Goal: Task Accomplishment & Management: Use online tool/utility

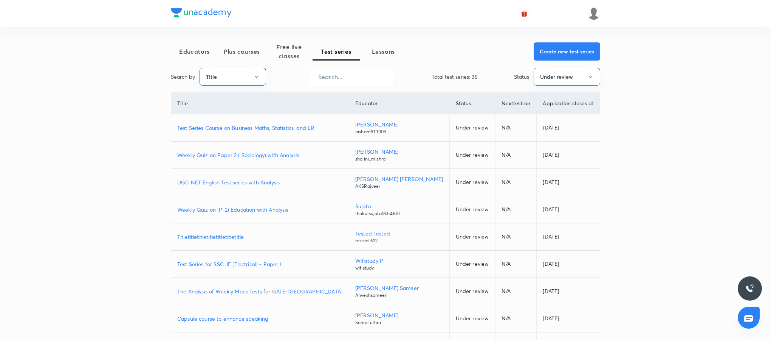
click at [266, 131] on p "Test Series Course on Business Maths, Statistics, and LR" at bounding box center [260, 128] width 166 height 8
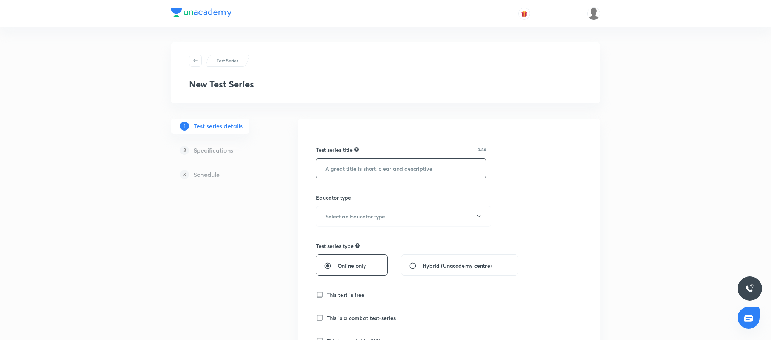
click at [386, 163] on input "text" at bounding box center [401, 167] width 169 height 19
paste input "Electrical - GATE 2026 Test Series by Unacademy Educator"
click at [363, 167] on input "Electrical - GATE 2026 Test Series by Unacademy Educator" at bounding box center [401, 167] width 169 height 19
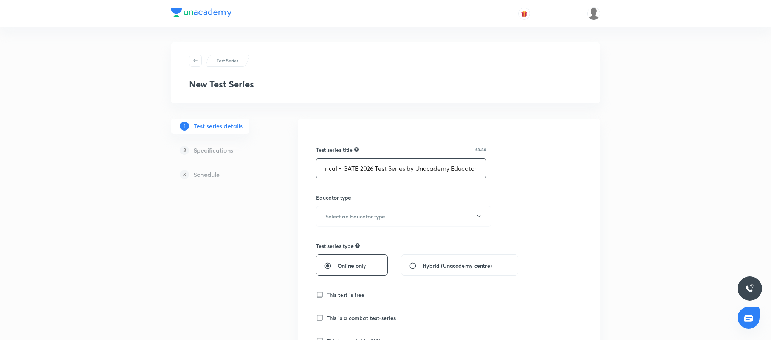
click at [403, 168] on input "Full Length Electrical - GATE 2026 Test Series by Unacademy Educator" at bounding box center [401, 167] width 169 height 19
drag, startPoint x: 407, startPoint y: 168, endPoint x: 538, endPoint y: 163, distance: 130.6
type input "Full Length Electrical - GATE 2026 Test Series"
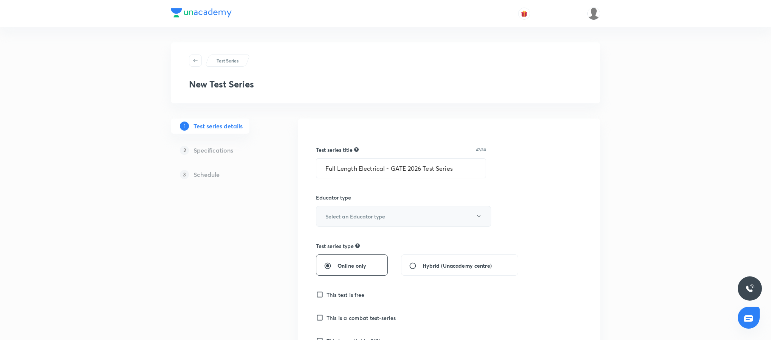
click at [415, 224] on button "Select an Educator type" at bounding box center [403, 216] width 175 height 21
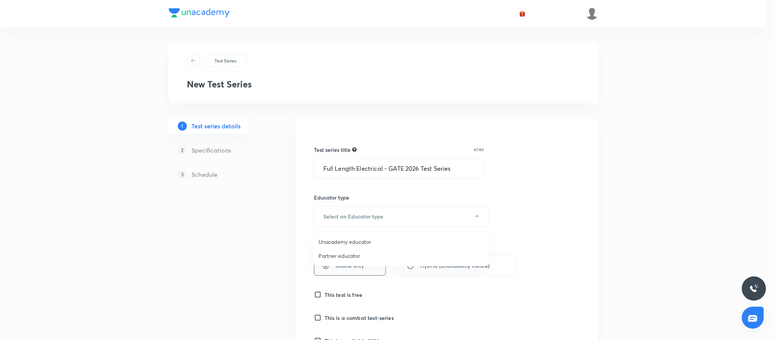
click at [363, 243] on span "Unacademy educator" at bounding box center [401, 241] width 166 height 8
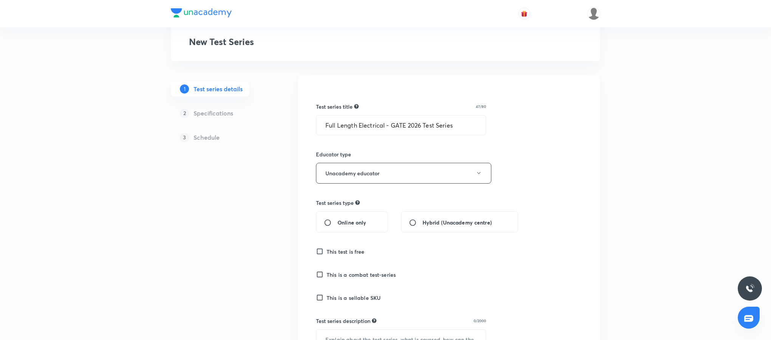
scroll to position [44, 0]
click at [344, 231] on div "Online only" at bounding box center [352, 220] width 72 height 21
click at [326, 221] on input "Online only" at bounding box center [331, 221] width 14 height 8
radio input "true"
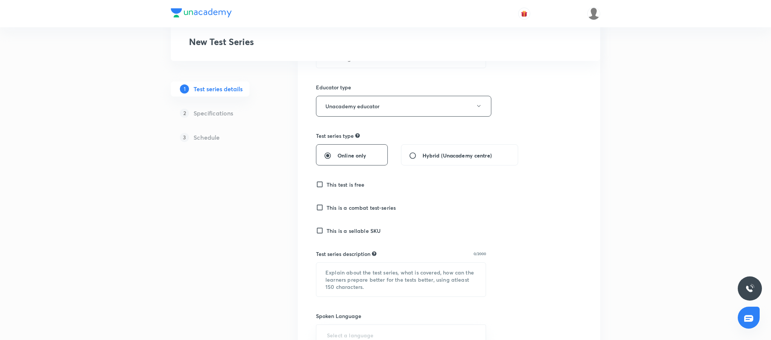
scroll to position [112, 0]
click at [320, 230] on input "This is a sellable SKU" at bounding box center [321, 229] width 11 height 8
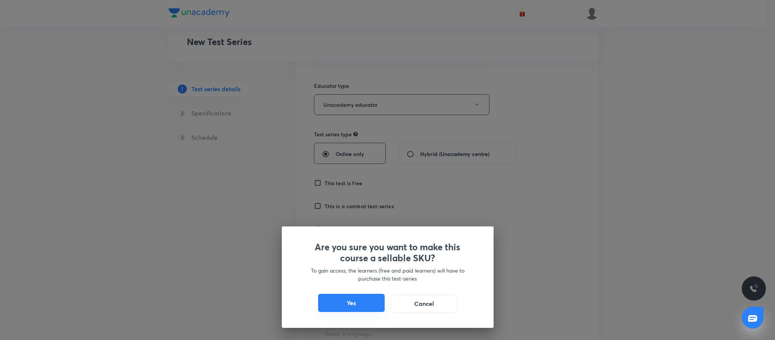
click at [357, 301] on button "Yes" at bounding box center [351, 302] width 67 height 18
checkbox input "true"
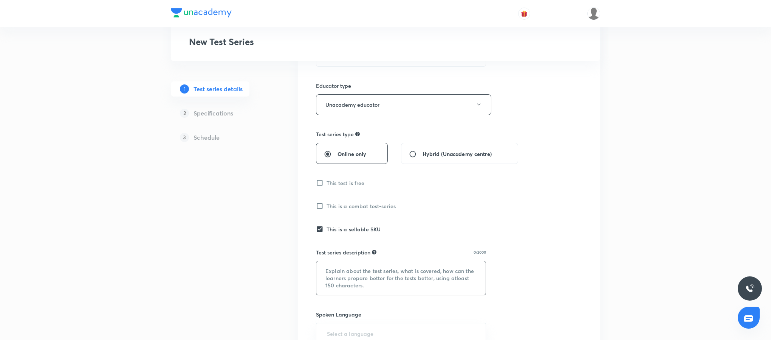
click at [379, 276] on textarea at bounding box center [401, 278] width 169 height 34
paste textarea "Electrical - GATE 2026 Test Series by Unacademy Educator"
type textarea "Electrical - GATE 2026 Test Series by Unacademy Educator"
paste textarea "This test series consists of topic-wise, subject-wise (basic and advanced) as w…"
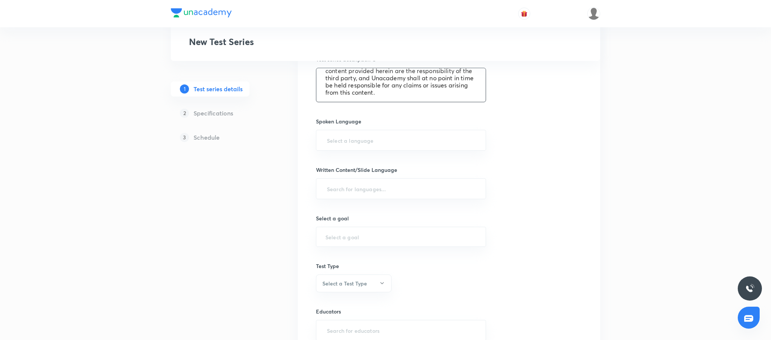
scroll to position [304, 0]
type textarea "This test series consists of topic-wise, subject-wise (basic and advanced) as w…"
click at [369, 146] on input "text" at bounding box center [401, 140] width 151 height 14
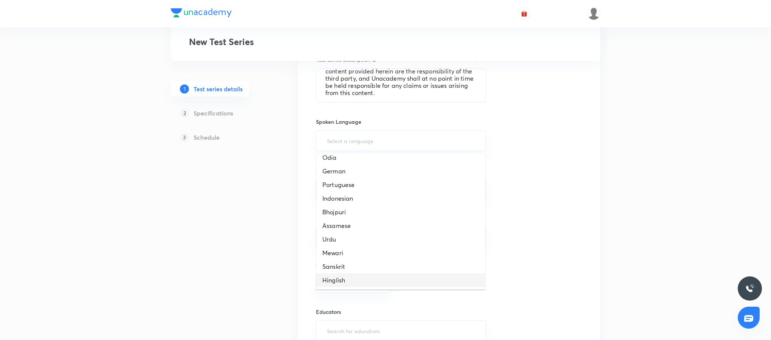
click at [371, 278] on li "Hinglish" at bounding box center [401, 280] width 169 height 14
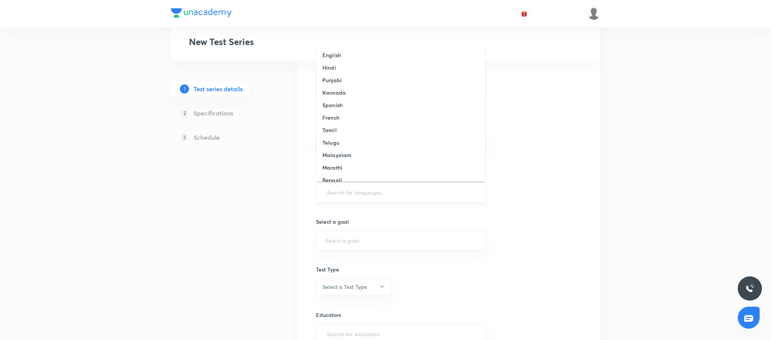
click at [356, 199] on input "text" at bounding box center [401, 192] width 151 height 14
click at [395, 57] on li "English" at bounding box center [401, 55] width 169 height 12
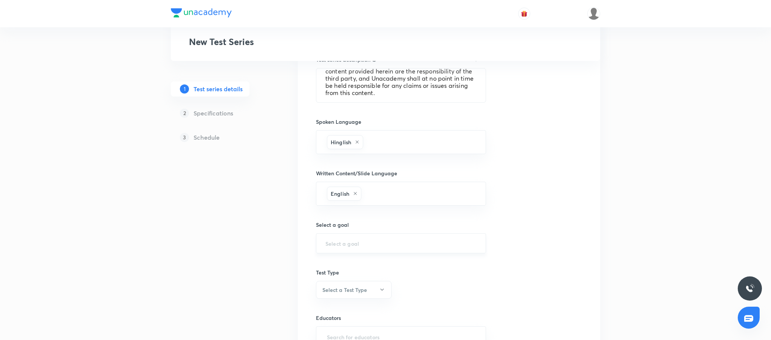
click at [386, 253] on div "​" at bounding box center [401, 243] width 170 height 20
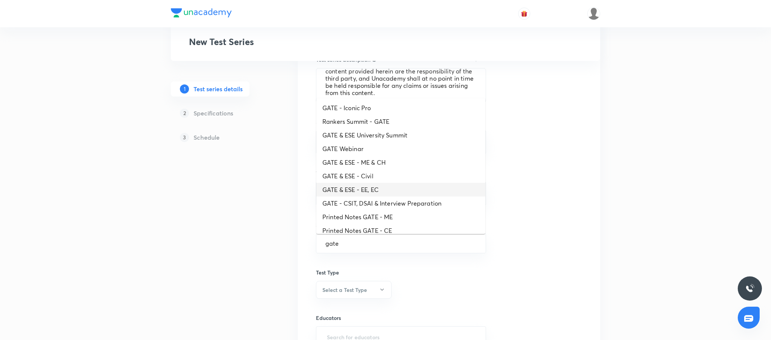
click at [395, 186] on li "GATE & ESE - EE, EC" at bounding box center [401, 190] width 169 height 14
type input "GATE & ESE - EE, EC"
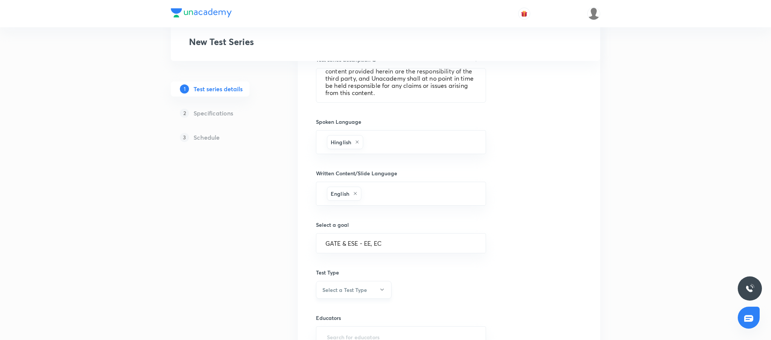
click at [372, 295] on button "Select a Test Type" at bounding box center [354, 290] width 76 height 18
click at [337, 284] on span "Full Syllabus Test" at bounding box center [351, 285] width 66 height 8
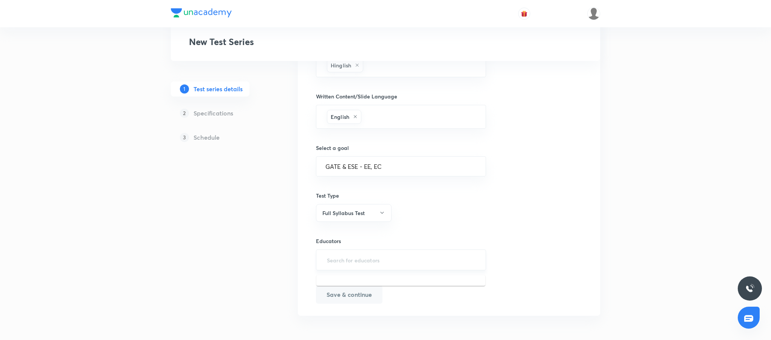
click at [358, 257] on input "text" at bounding box center [401, 260] width 151 height 14
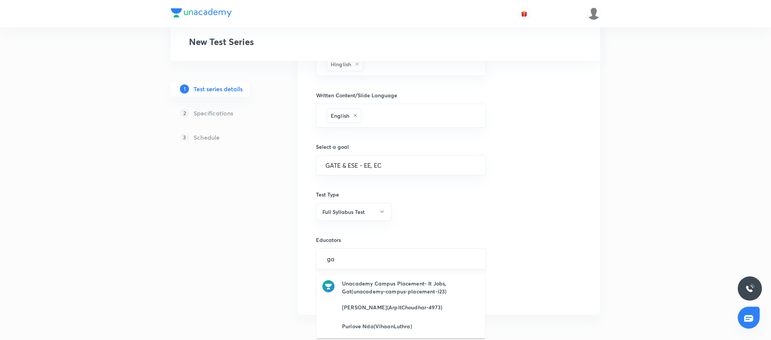
type input "g"
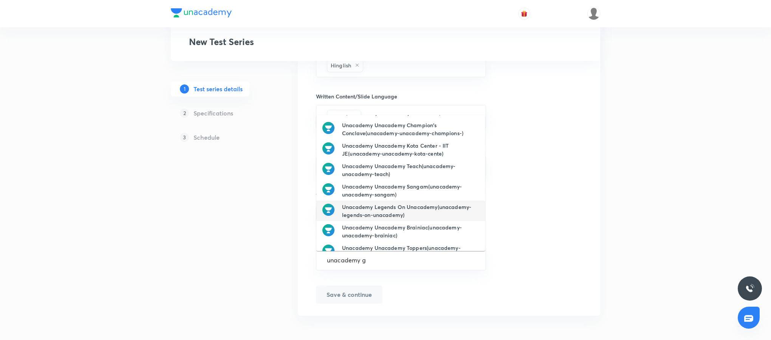
scroll to position [0, 0]
type input "u"
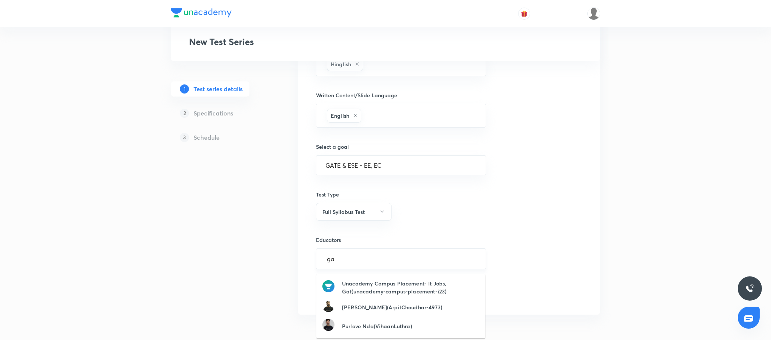
type input "g"
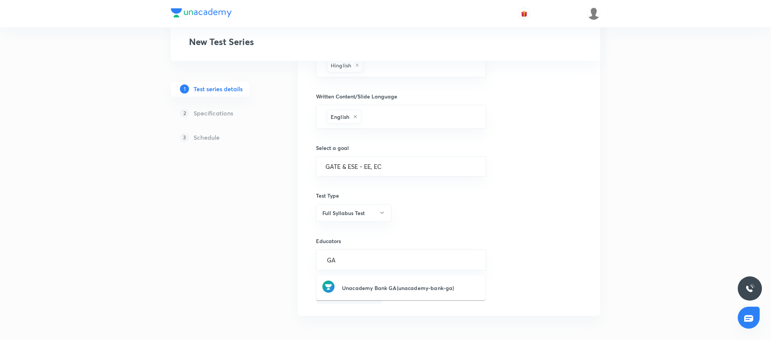
type input "G"
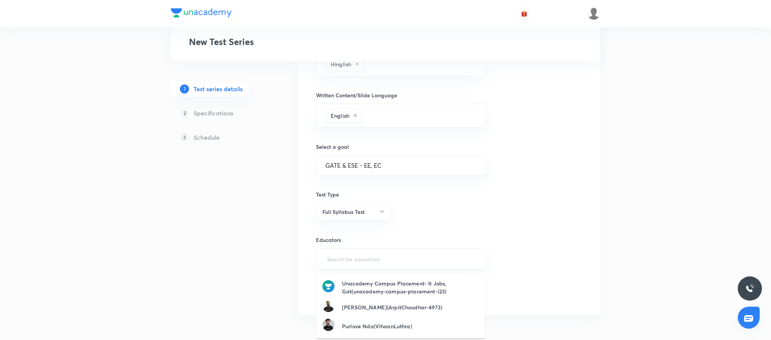
type input "G"
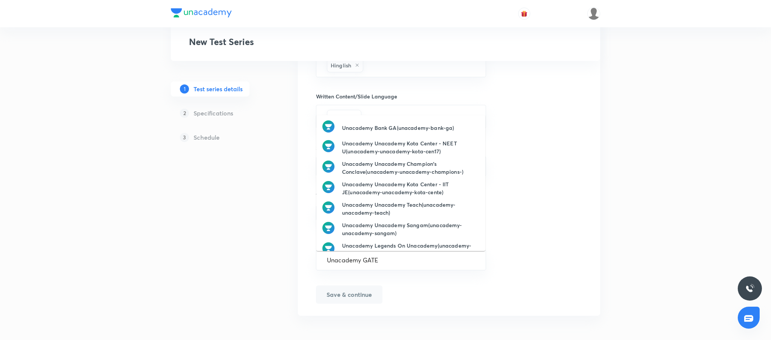
type input "Unacademy GATE"
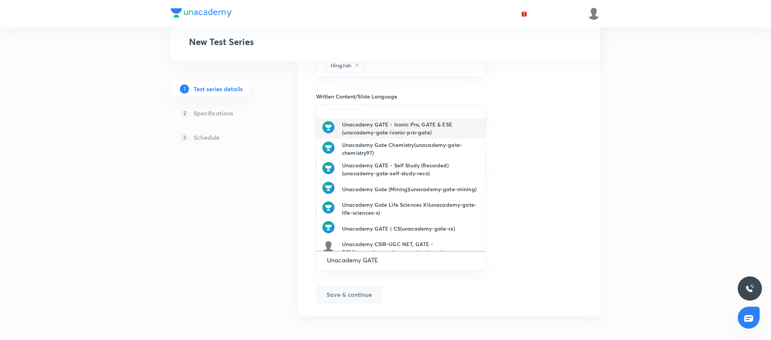
click at [446, 126] on h6 "Unacademy GATE - Iconic Pro, GATE & ESE (unacademy-gate-iconic-pro-gate)" at bounding box center [410, 128] width 137 height 16
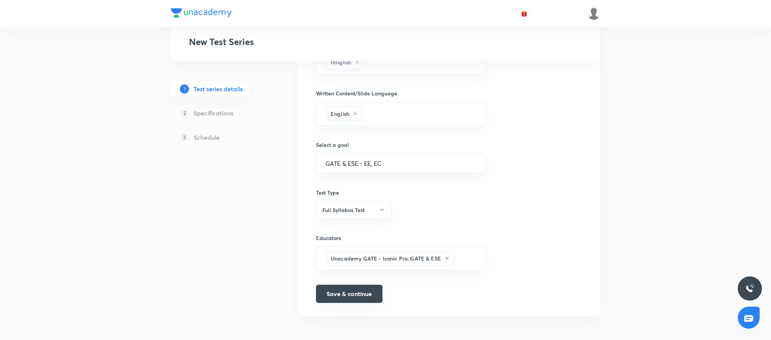
click at [360, 292] on button "Save & continue" at bounding box center [349, 293] width 67 height 18
type input "Full Length Electrical - GATE 2026 Test Series"
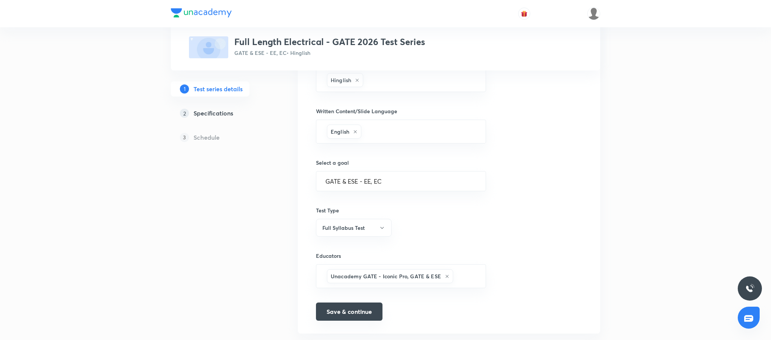
scroll to position [394, 0]
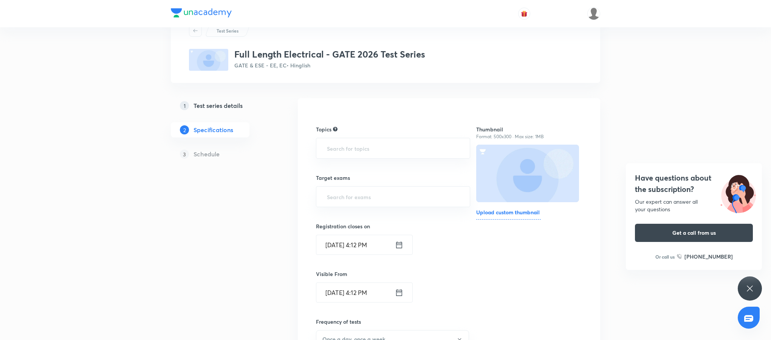
scroll to position [29, 0]
click at [371, 143] on input "text" at bounding box center [393, 149] width 135 height 14
type input "F"
type input "D"
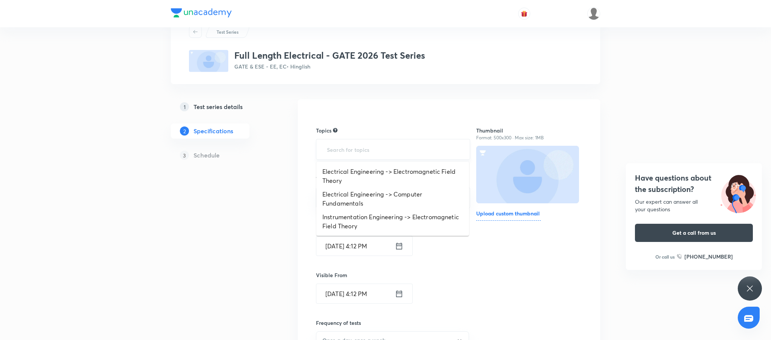
type input "d"
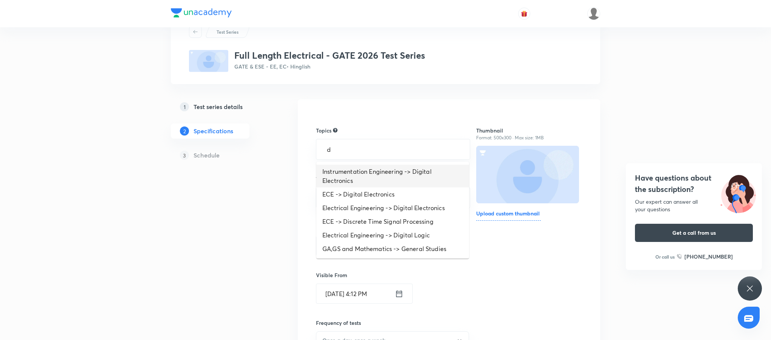
click at [378, 176] on li "Instrumentation Engineering -> Digital Electronics" at bounding box center [393, 175] width 153 height 23
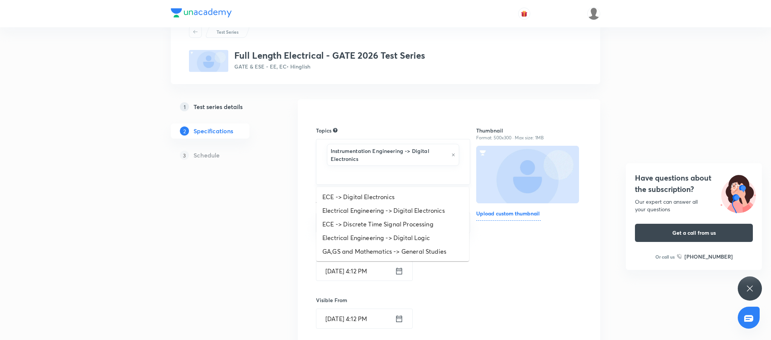
click at [377, 175] on input "text" at bounding box center [393, 174] width 135 height 14
click at [382, 197] on li "ECE -> Digital Electronics" at bounding box center [393, 197] width 153 height 14
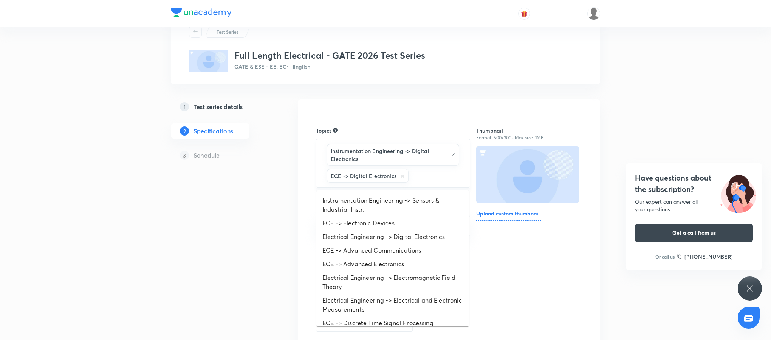
click at [421, 176] on input "text" at bounding box center [435, 176] width 51 height 14
click at [408, 222] on li "ECE -> Electronic Devices" at bounding box center [393, 223] width 153 height 14
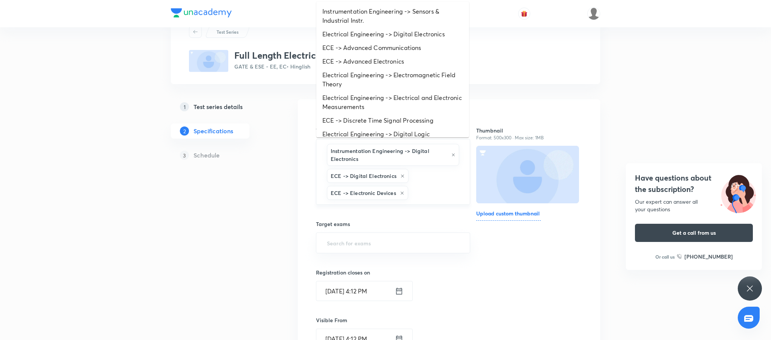
click at [426, 188] on input "text" at bounding box center [435, 193] width 51 height 14
click at [408, 94] on li "Electrical Engineering -> Electrical and Electronic Measurements" at bounding box center [393, 102] width 153 height 23
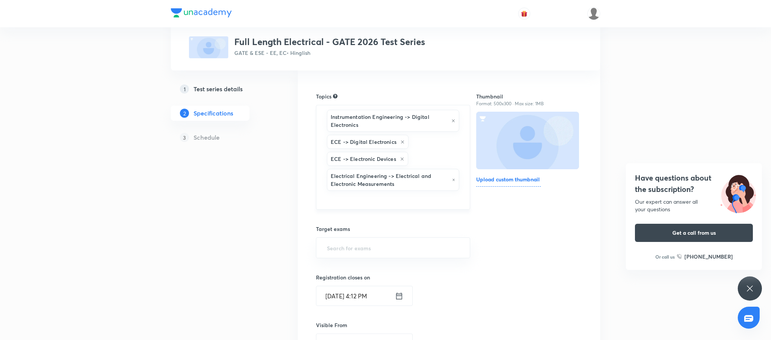
scroll to position [64, 0]
click at [414, 189] on div "Electrical Engineering -> Electrical and Electronic Measurements" at bounding box center [393, 179] width 132 height 22
type input ";"
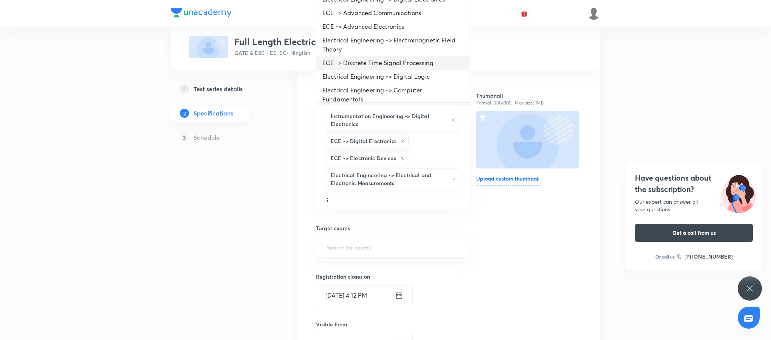
click at [417, 65] on li "ECE -> Discrete Time Signal Processing" at bounding box center [393, 63] width 153 height 14
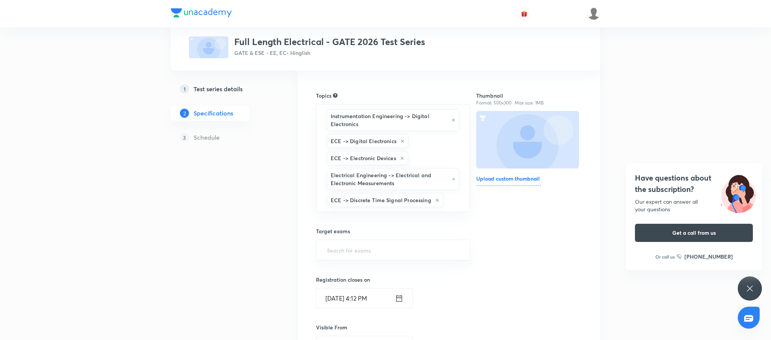
type input ";"
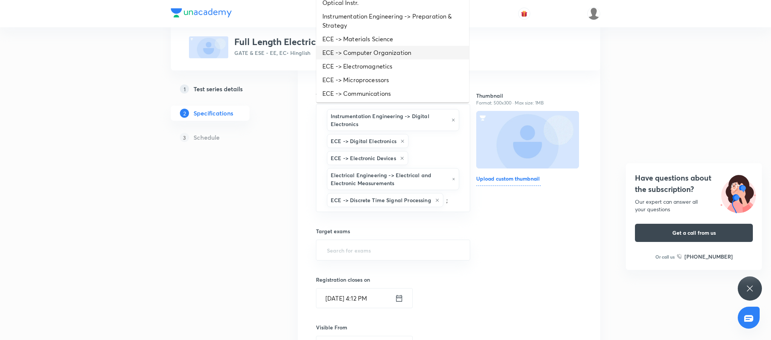
scroll to position [129, 0]
click at [394, 59] on li "ECE -> Computer Organization" at bounding box center [393, 52] width 153 height 14
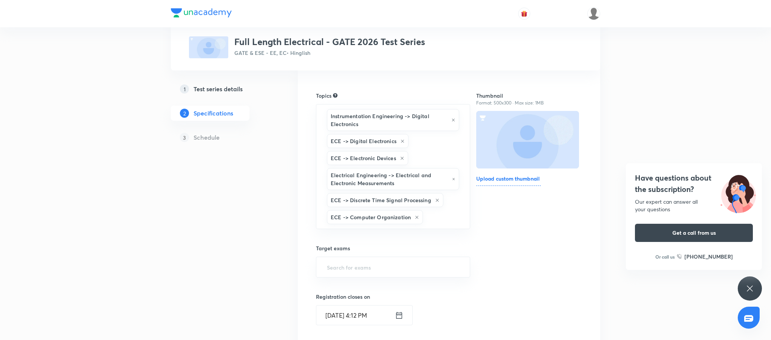
type input ";"
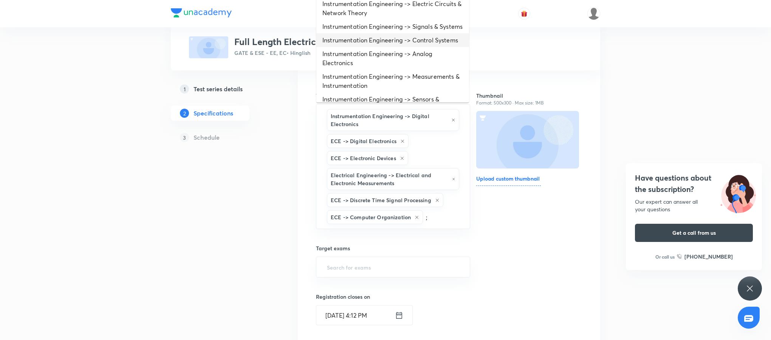
click at [388, 47] on li "Instrumentation Engineering -> Control Systems" at bounding box center [393, 40] width 153 height 14
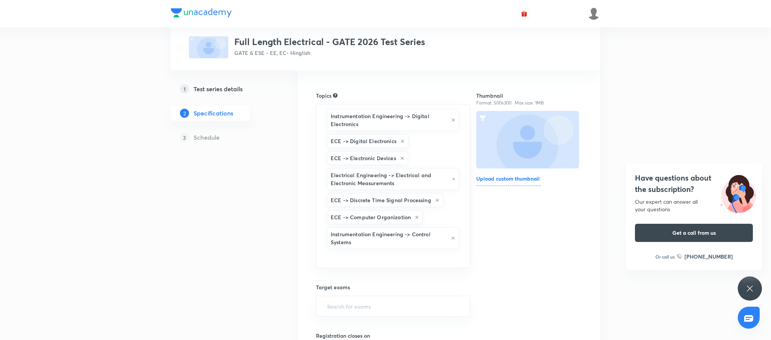
type input ";"
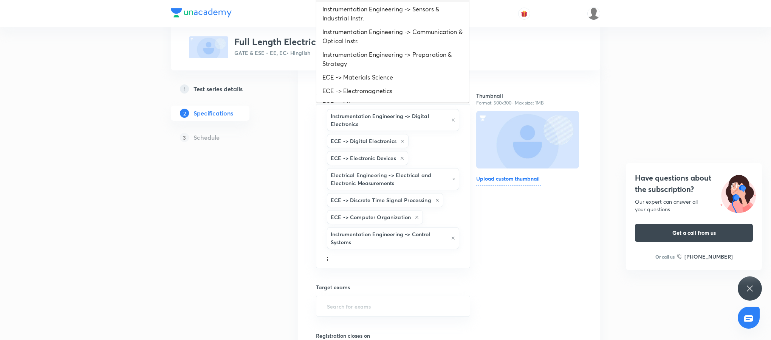
scroll to position [77, 0]
click at [393, 24] on li "Instrumentation Engineering -> Sensors & Industrial Instr." at bounding box center [393, 13] width 153 height 23
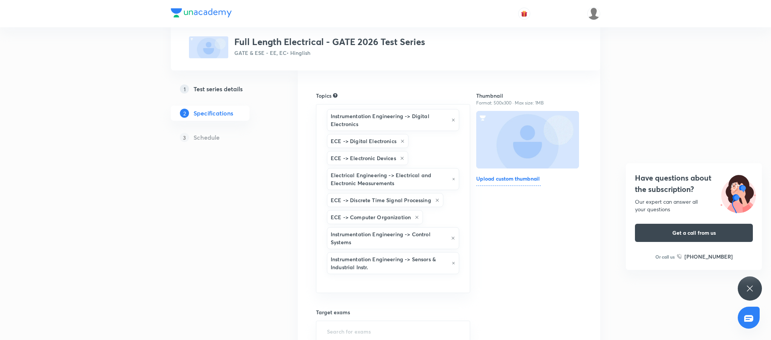
type input ";"
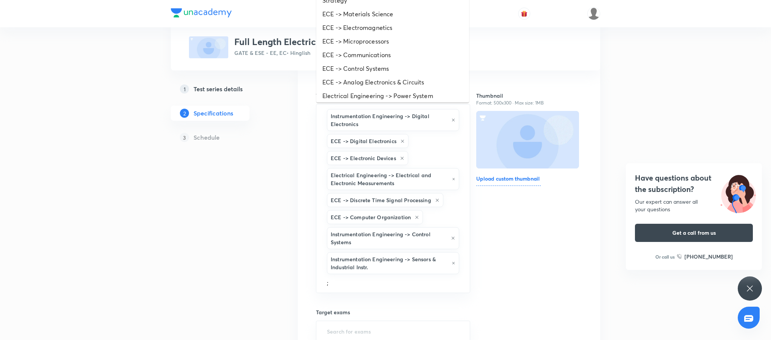
scroll to position [115, 0]
click at [372, 50] on li "ECE -> Microprocessors" at bounding box center [393, 44] width 153 height 14
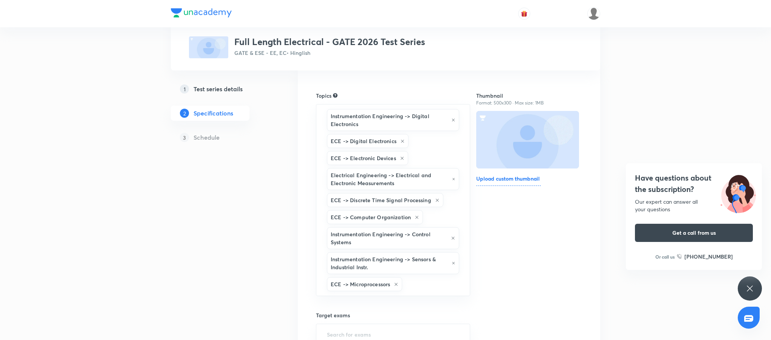
type input ";"
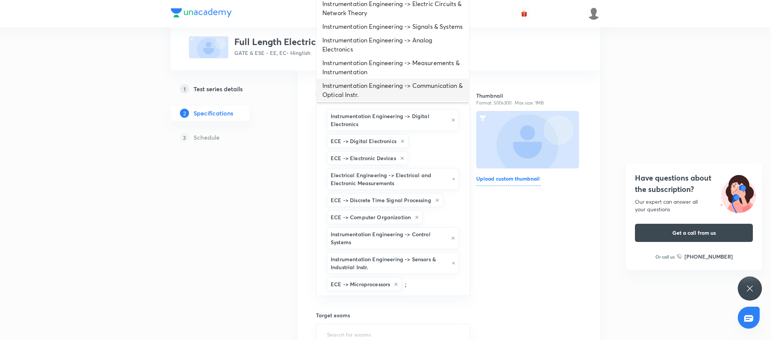
scroll to position [369, 0]
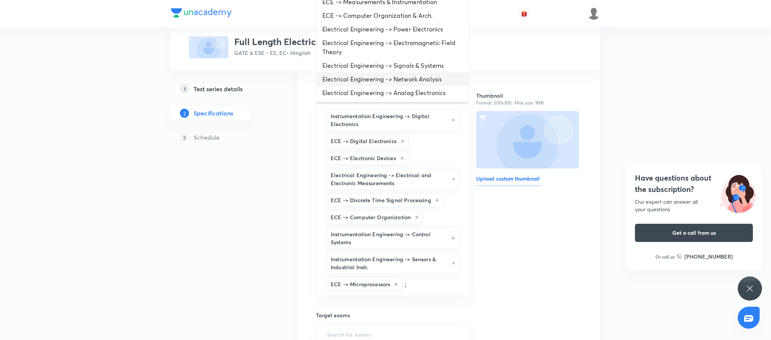
click at [414, 81] on li "Electrical Engineering -> Network Analysis" at bounding box center [393, 79] width 153 height 14
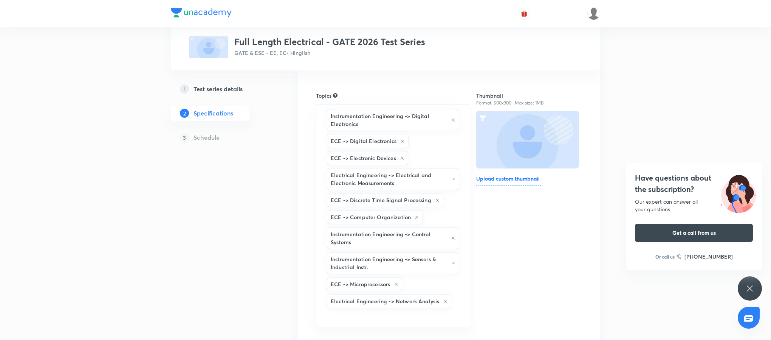
type input ";"
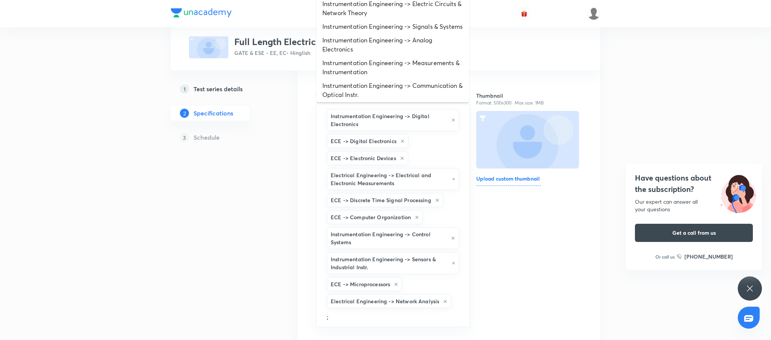
scroll to position [355, 0]
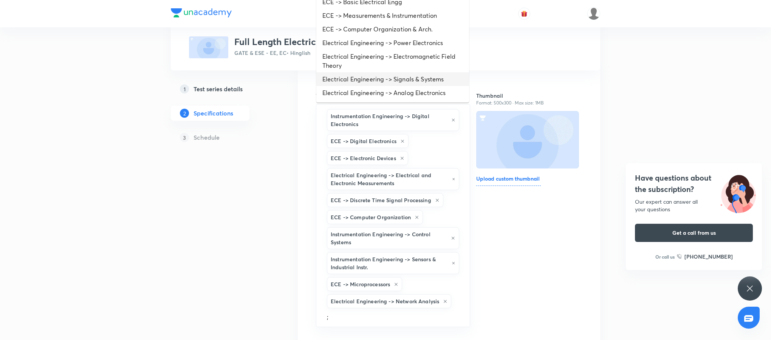
click at [399, 82] on li "Electrical Engineering -> Signals & Systems" at bounding box center [393, 79] width 153 height 14
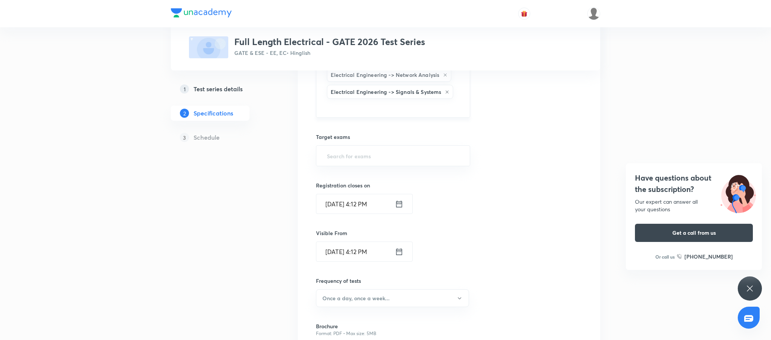
scroll to position [338, 0]
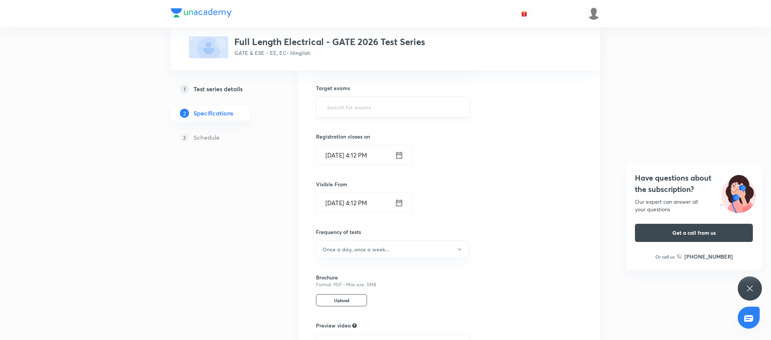
click at [383, 117] on div "​" at bounding box center [393, 106] width 154 height 21
type input "gat"
click at [386, 178] on li "GATE 2026" at bounding box center [393, 174] width 153 height 14
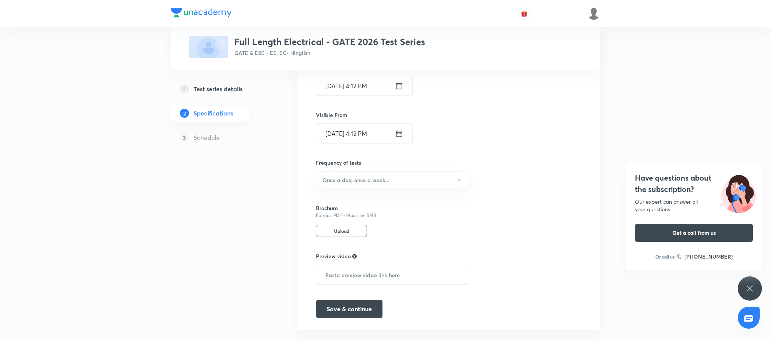
scroll to position [431, 0]
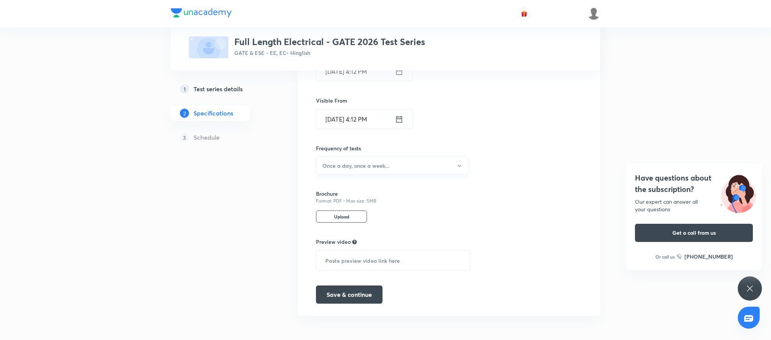
click at [385, 160] on button "Once a day, once a week..." at bounding box center [392, 166] width 153 height 18
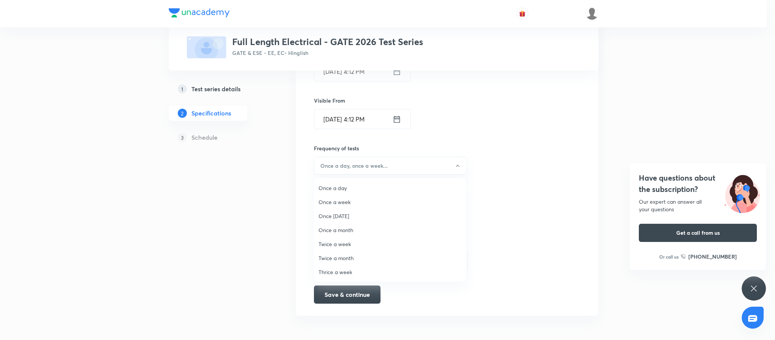
click at [340, 245] on span "Twice a week" at bounding box center [389, 244] width 143 height 8
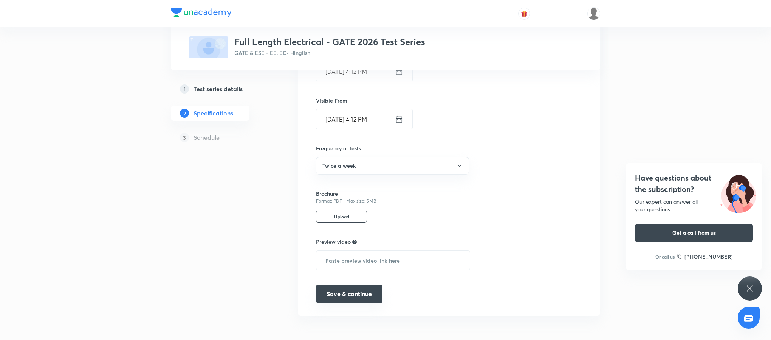
click at [345, 301] on button "Save & continue" at bounding box center [349, 293] width 67 height 18
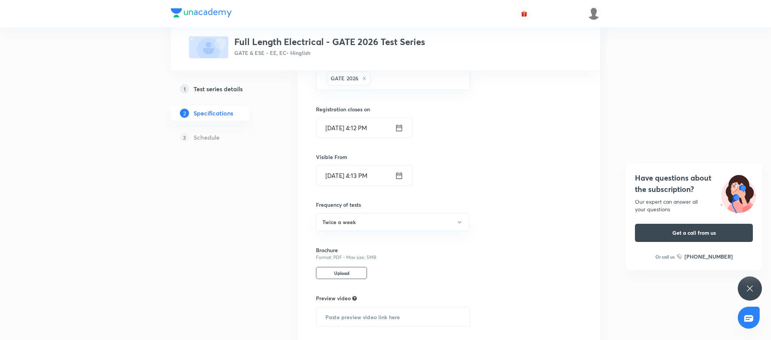
click at [758, 293] on div "Have questions about the subscription? Our expert can answer all your questions…" at bounding box center [750, 288] width 24 height 24
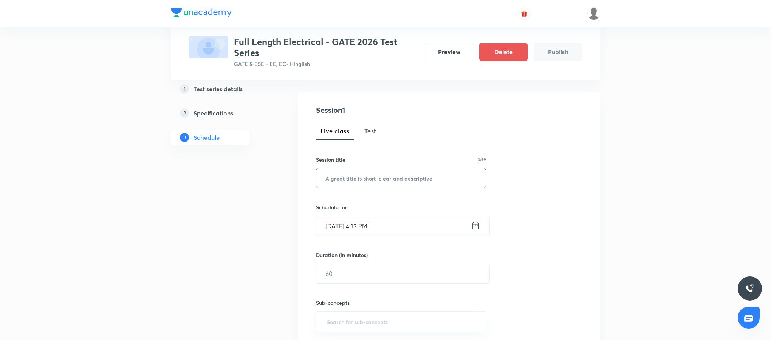
scroll to position [70, 0]
click at [374, 123] on button "Test" at bounding box center [370, 129] width 21 height 18
click at [340, 177] on input "text" at bounding box center [401, 175] width 169 height 19
paste input "Electromagnetic Field Theory Subject Test"
type input "Electromagnetic Field Theory Subject Test"
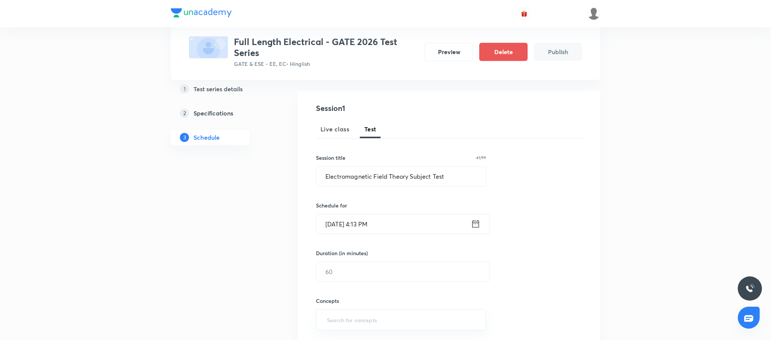
click at [478, 226] on icon at bounding box center [475, 223] width 9 height 11
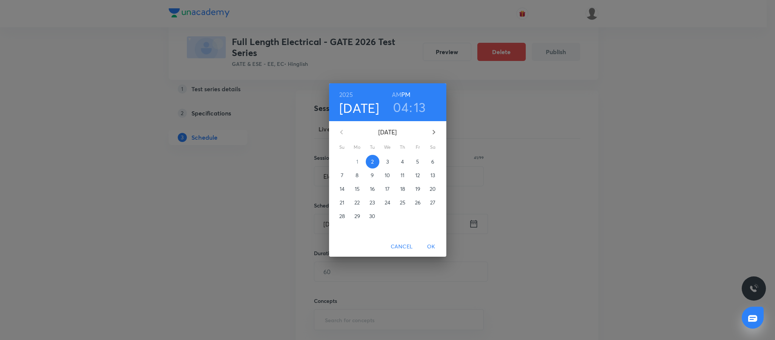
click at [418, 160] on p "5" at bounding box center [417, 162] width 3 height 8
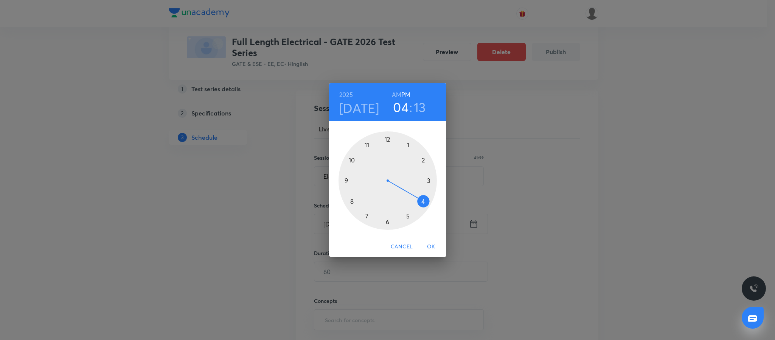
click at [345, 180] on div at bounding box center [387, 180] width 98 height 98
click at [387, 138] on div at bounding box center [387, 180] width 98 height 98
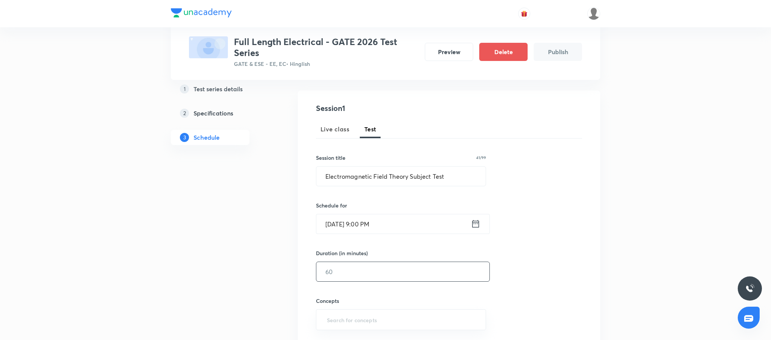
click at [367, 268] on input "text" at bounding box center [403, 271] width 173 height 19
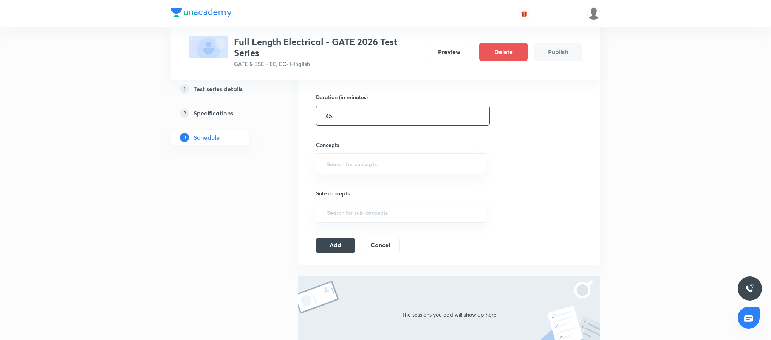
scroll to position [227, 0]
type input "45"
click at [380, 164] on input "text" at bounding box center [401, 163] width 151 height 14
type input ";"
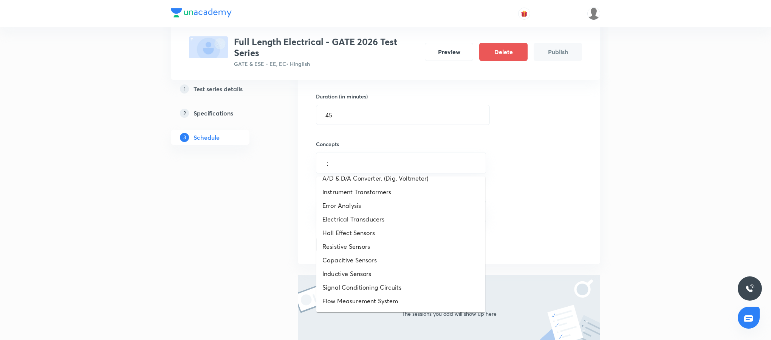
scroll to position [414, 0]
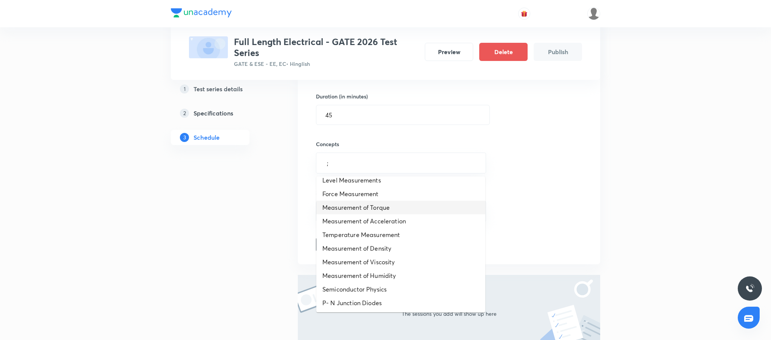
click at [423, 207] on li "Measurement of Torque" at bounding box center [401, 207] width 169 height 14
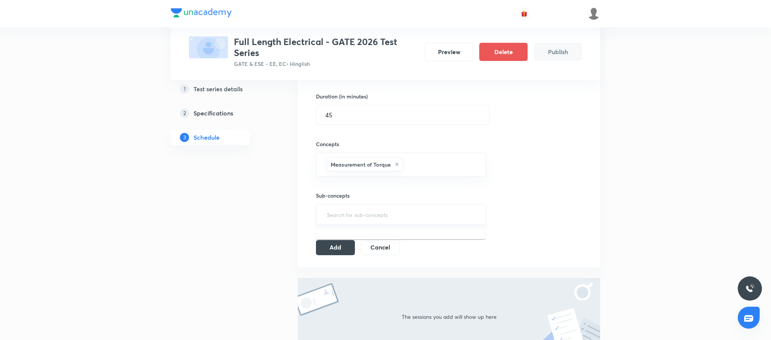
click at [397, 220] on input "text" at bounding box center [401, 214] width 151 height 14
type input ";"
click at [395, 240] on li "Using Strain Gauge" at bounding box center [401, 238] width 169 height 14
click at [335, 249] on button "Add" at bounding box center [335, 249] width 39 height 15
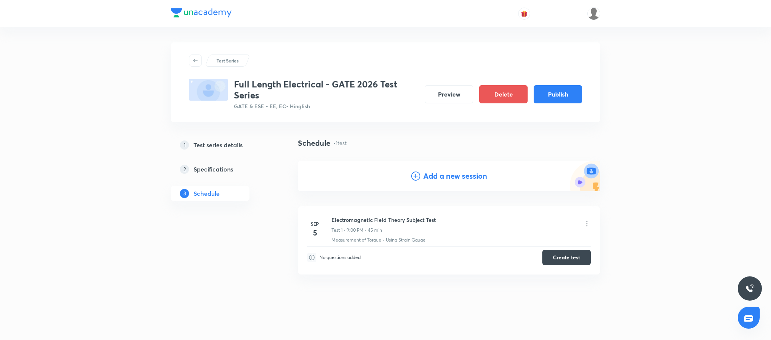
click at [588, 223] on icon at bounding box center [587, 224] width 8 height 8
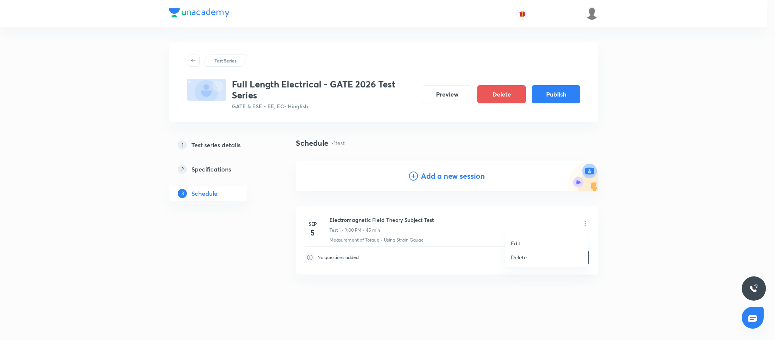
click at [526, 219] on div at bounding box center [387, 170] width 775 height 340
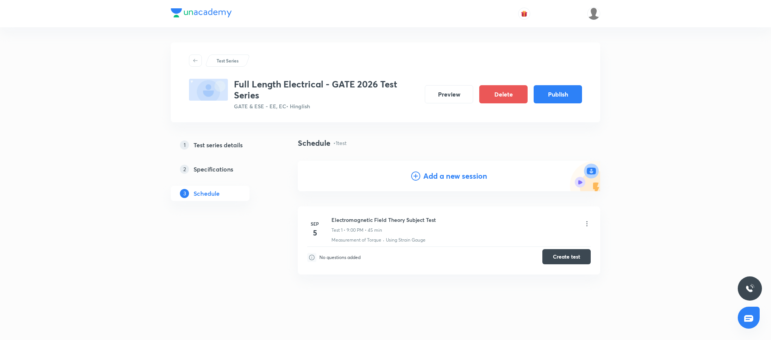
click at [558, 255] on button "Create test" at bounding box center [567, 256] width 48 height 15
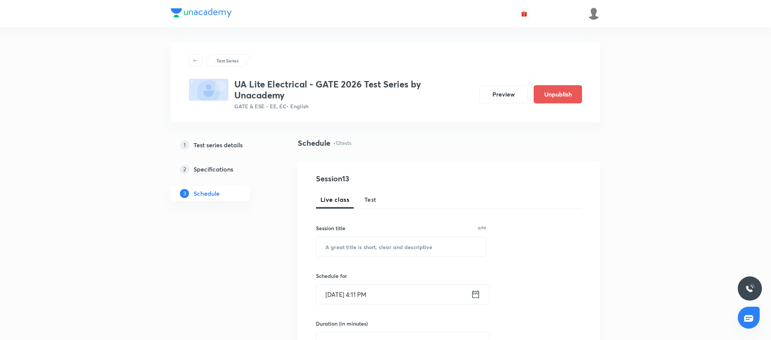
drag, startPoint x: 0, startPoint y: 0, endPoint x: 228, endPoint y: 139, distance: 266.9
click at [228, 139] on link "1 Test series details" at bounding box center [222, 144] width 103 height 15
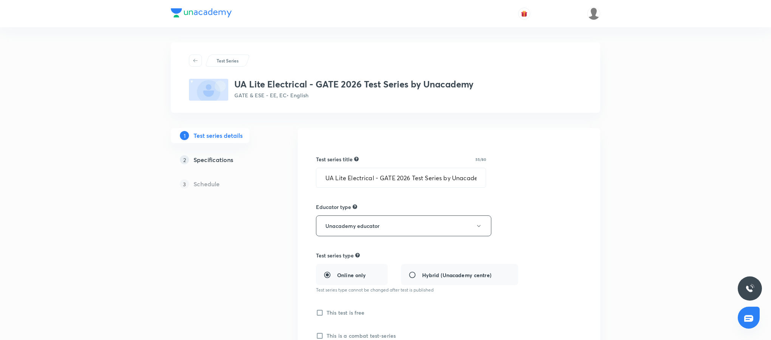
scroll to position [405, 0]
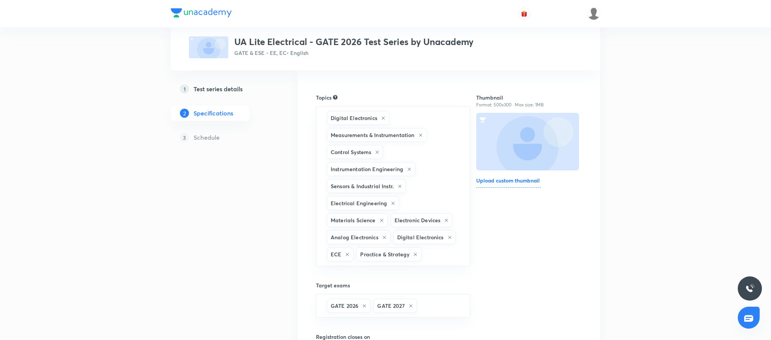
scroll to position [61, 0]
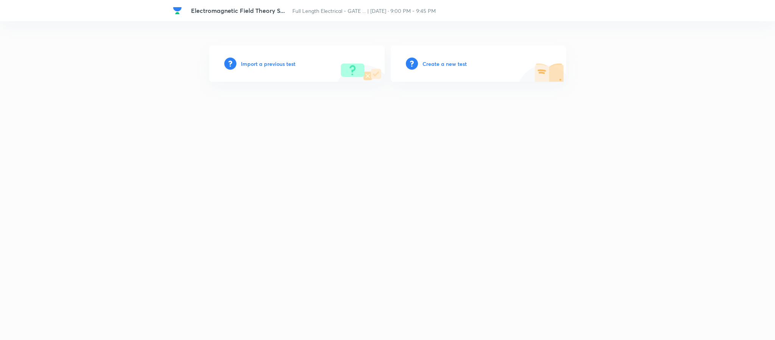
click at [260, 64] on h6 "Import a previous test" at bounding box center [268, 64] width 54 height 8
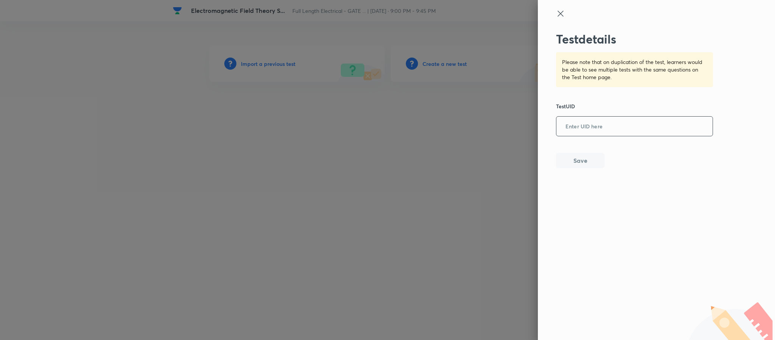
click at [566, 121] on input "text" at bounding box center [634, 126] width 156 height 19
paste input "BGUETBXTFL"
type input "BGUETBXTFL"
click at [578, 158] on button "Save" at bounding box center [580, 159] width 48 height 15
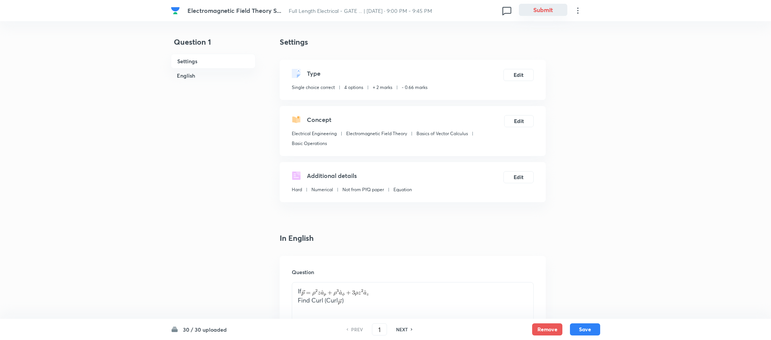
click at [532, 9] on button "Submit" at bounding box center [543, 10] width 48 height 12
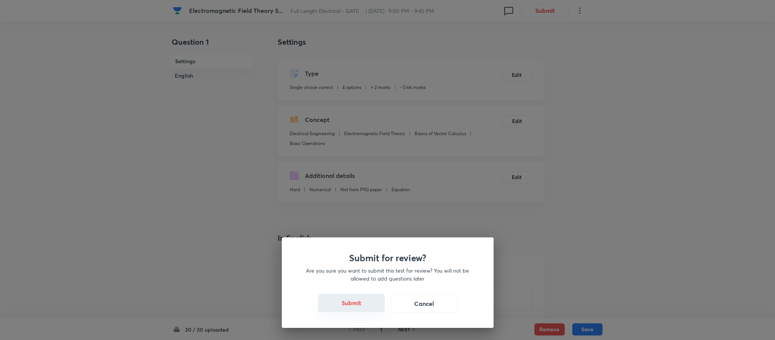
click at [347, 302] on button "Submit" at bounding box center [351, 302] width 67 height 18
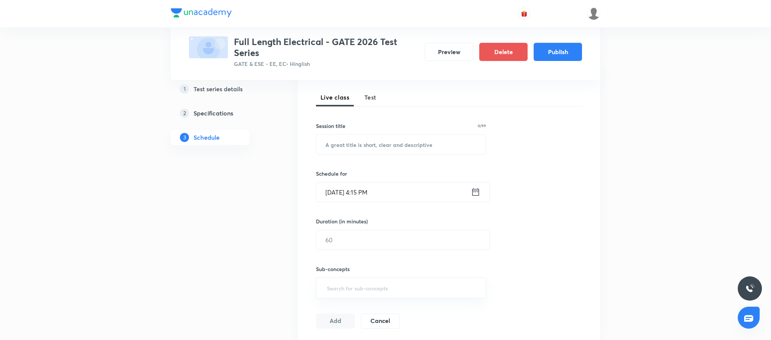
scroll to position [101, 0]
click at [377, 94] on button "Test" at bounding box center [370, 98] width 21 height 18
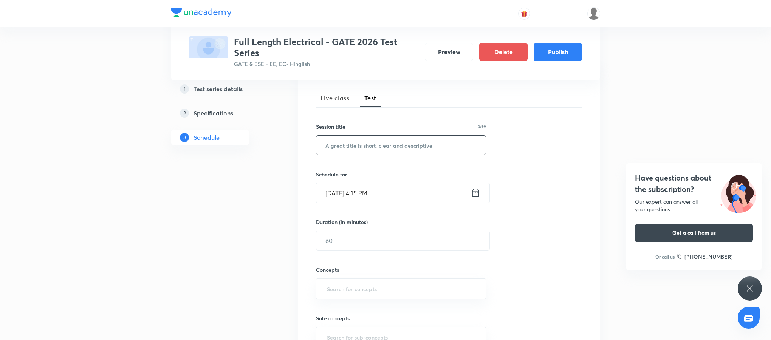
click at [382, 149] on input "text" at bounding box center [401, 144] width 169 height 19
paste input "Network Theory Topic Test - 1"
type input "Network Theory Topic Test - 1"
click at [472, 196] on icon at bounding box center [475, 192] width 9 height 11
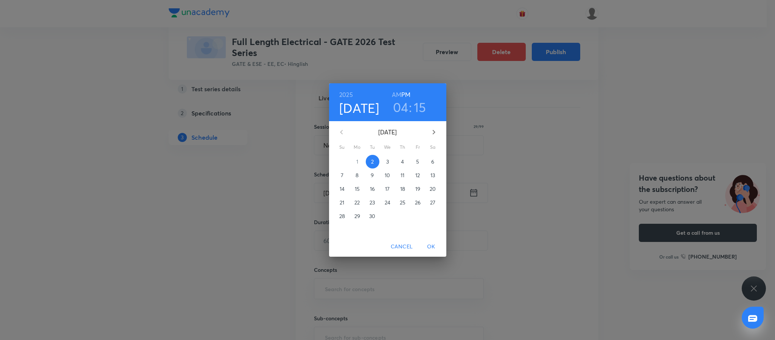
click at [383, 178] on span "10" at bounding box center [388, 175] width 14 height 8
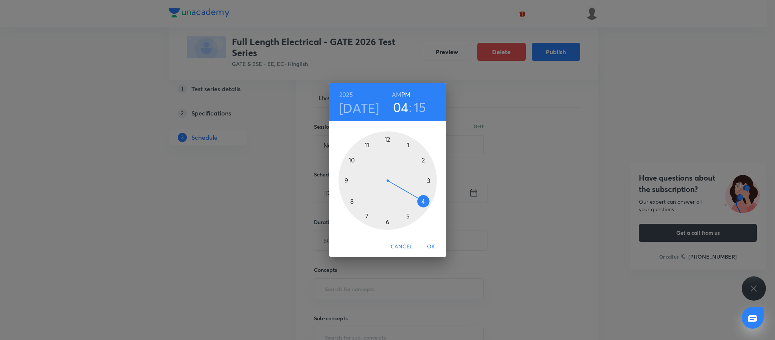
click at [345, 181] on div at bounding box center [387, 180] width 98 height 98
click at [386, 137] on div at bounding box center [387, 180] width 98 height 98
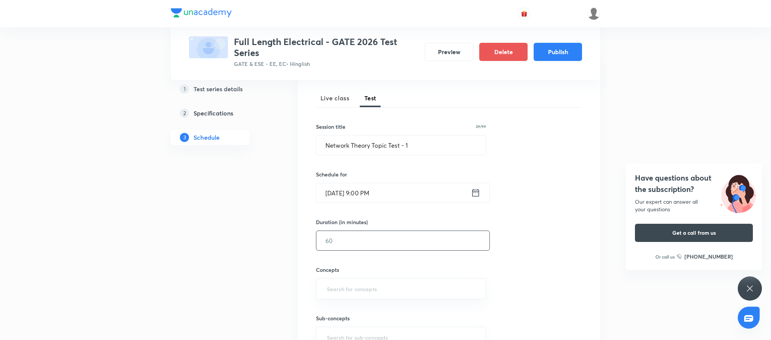
click at [380, 238] on input "text" at bounding box center [403, 240] width 173 height 19
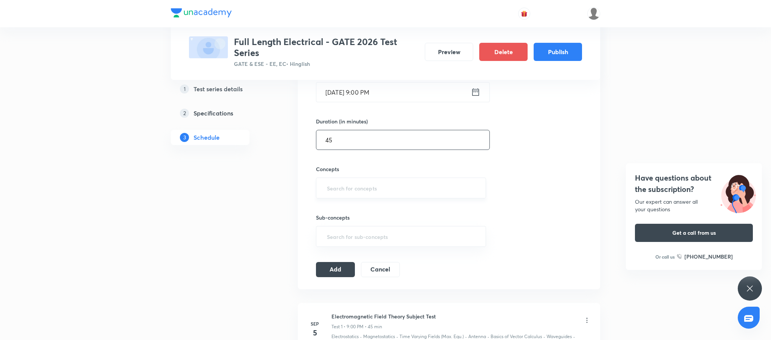
scroll to position [202, 0]
type input "45"
click at [377, 192] on input "text" at bounding box center [401, 187] width 151 height 14
type input ";"
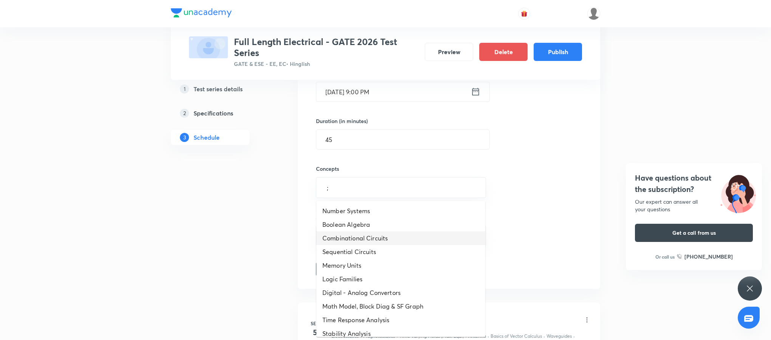
click at [378, 239] on li "Combinational Circuits" at bounding box center [401, 238] width 169 height 14
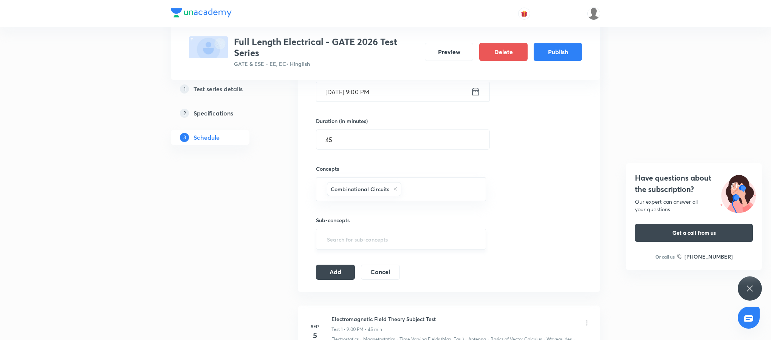
click at [382, 248] on div "​" at bounding box center [401, 238] width 170 height 21
type input ";"
click at [379, 180] on li "Decoder" at bounding box center [401, 178] width 169 height 14
click at [333, 282] on button "Add" at bounding box center [335, 274] width 39 height 15
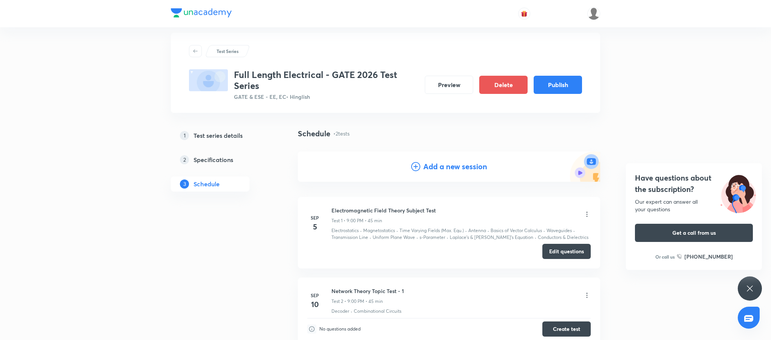
scroll to position [87, 0]
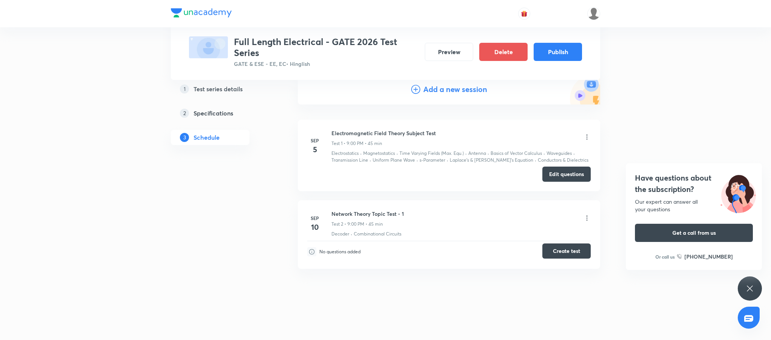
click at [564, 248] on button "Create test" at bounding box center [567, 250] width 48 height 15
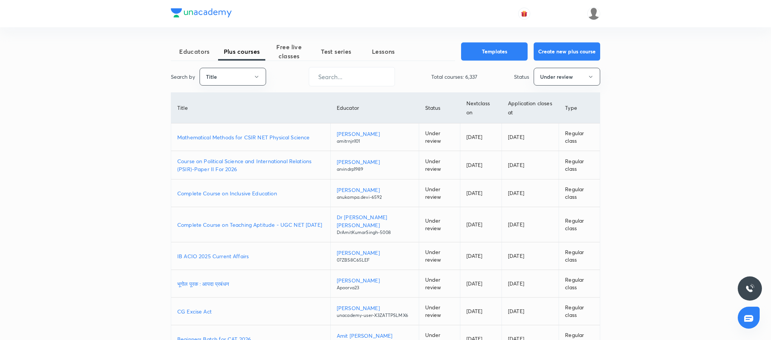
click at [258, 72] on button "Title" at bounding box center [233, 77] width 67 height 18
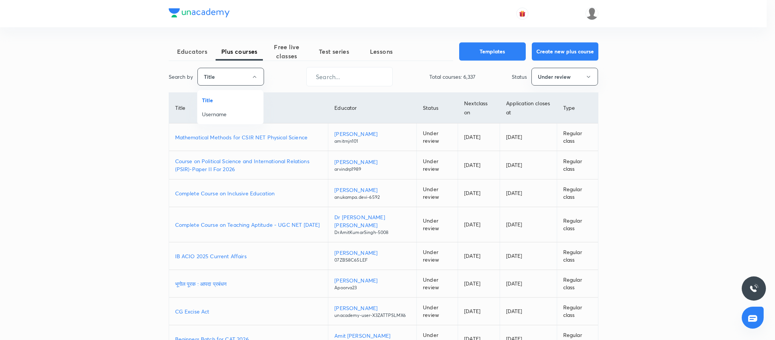
click at [223, 112] on span "Username" at bounding box center [230, 114] width 57 height 8
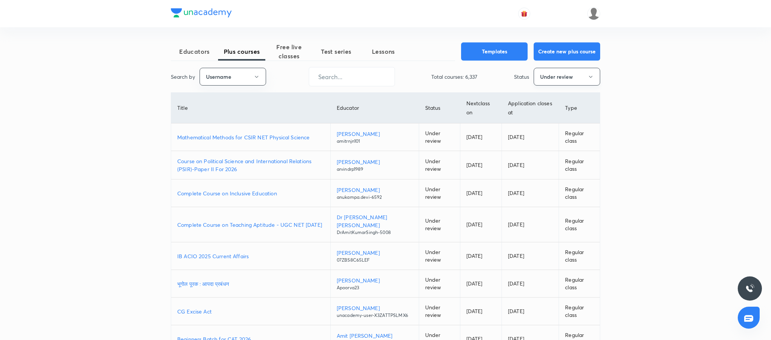
click at [583, 74] on button "Under review" at bounding box center [567, 77] width 67 height 18
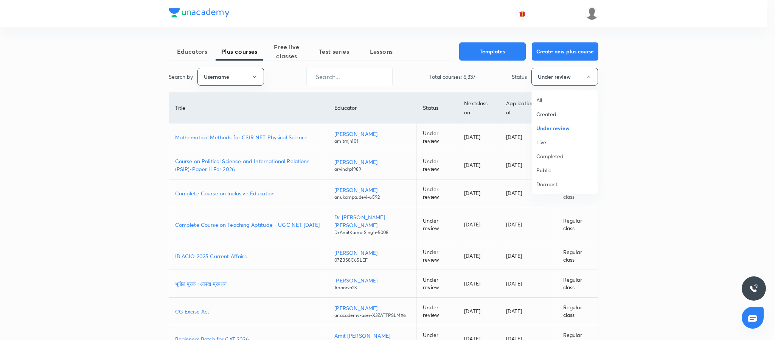
click at [544, 142] on span "Live" at bounding box center [564, 142] width 57 height 8
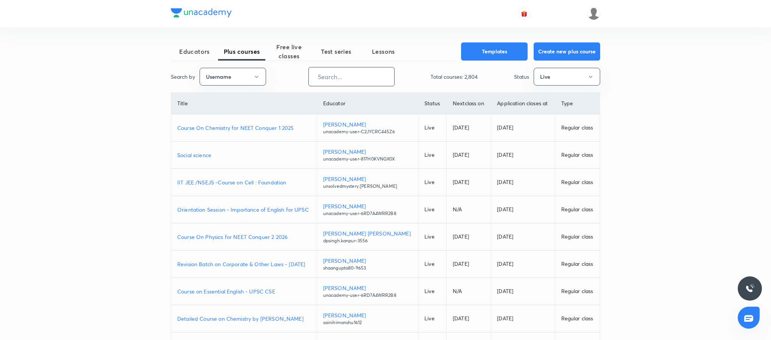
click at [370, 73] on input "text" at bounding box center [351, 76] width 85 height 19
paste input "unacademy-user-3MTMCDO4CNP9"
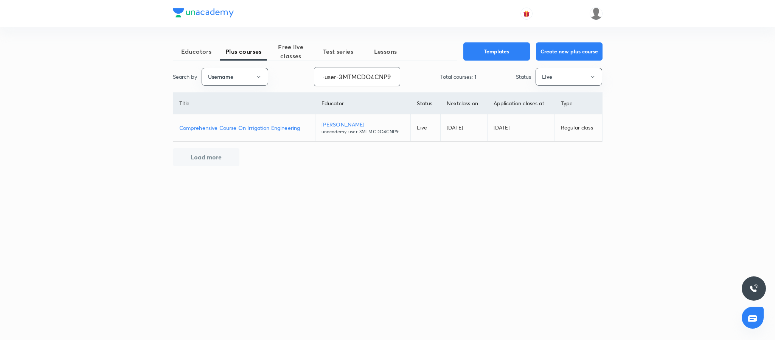
type input "unacademy-user-3MTMCDO4CNP9"
click at [288, 126] on p "Comprehensive Course On Irrigation Engineering" at bounding box center [244, 128] width 130 height 8
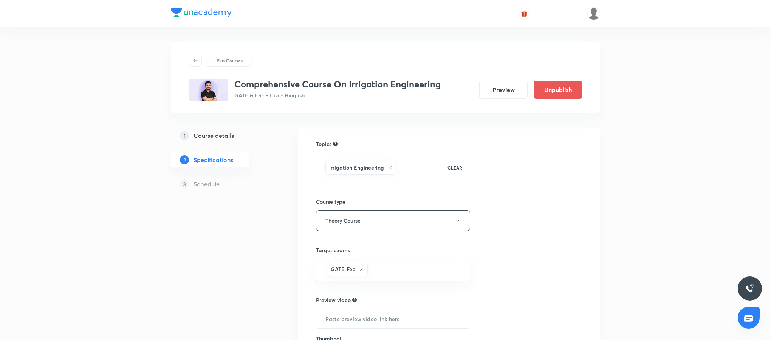
drag, startPoint x: 0, startPoint y: 0, endPoint x: 222, endPoint y: 139, distance: 262.1
click at [222, 139] on h5 "Course details" at bounding box center [214, 135] width 40 height 9
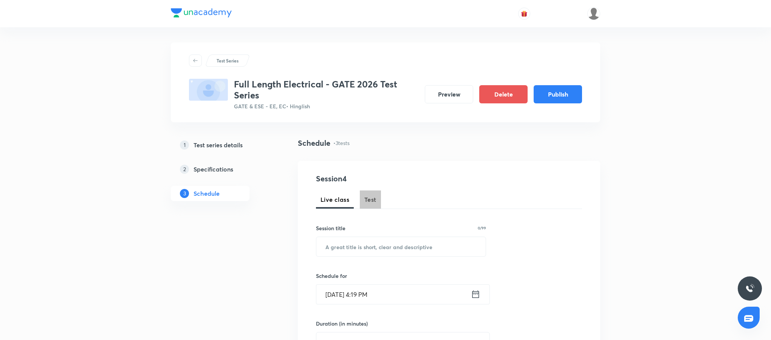
click at [376, 195] on span "Test" at bounding box center [371, 199] width 12 height 9
click at [388, 246] on input "text" at bounding box center [401, 246] width 169 height 19
paste input "Network Theory Topic Test - 3"
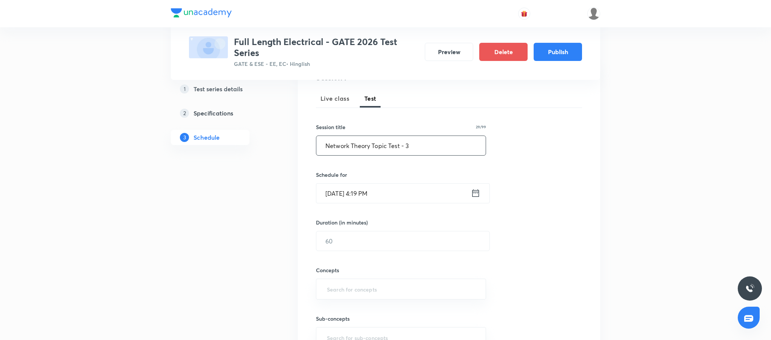
scroll to position [102, 0]
type input "Network Theory Topic Test - 3"
click at [475, 191] on icon at bounding box center [475, 191] width 9 height 11
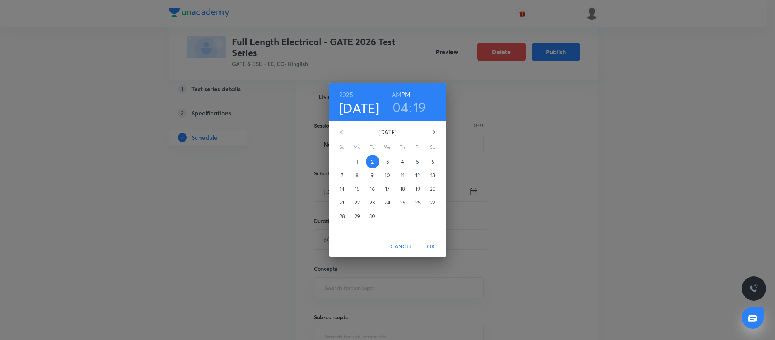
click at [378, 185] on span "16" at bounding box center [373, 189] width 14 height 8
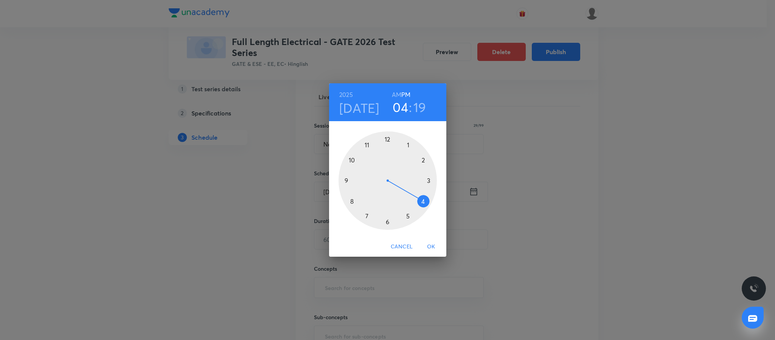
click at [345, 182] on div at bounding box center [387, 180] width 98 height 98
click at [387, 138] on div at bounding box center [387, 180] width 98 height 98
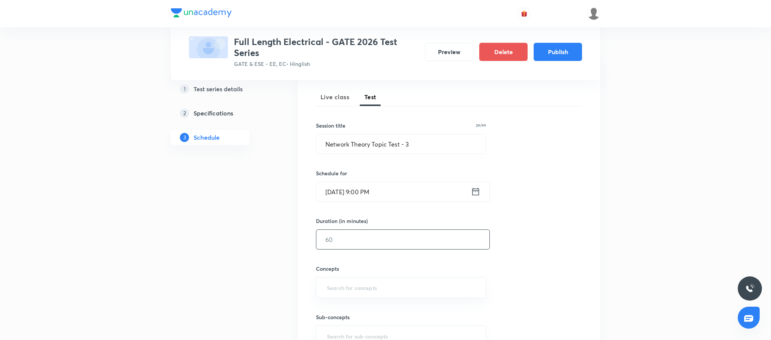
click at [353, 248] on input "text" at bounding box center [403, 239] width 173 height 19
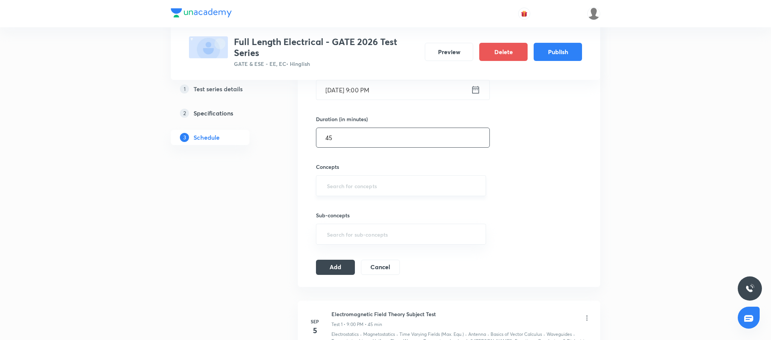
scroll to position [205, 0]
type input "45"
click at [379, 192] on input "text" at bounding box center [401, 185] width 151 height 14
type input ";"
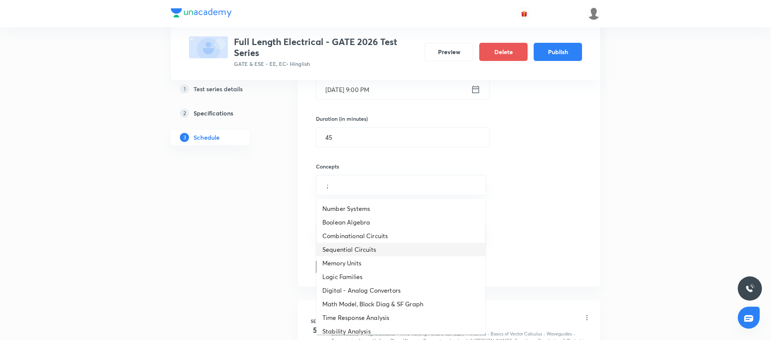
click at [374, 252] on li "Sequential Circuits" at bounding box center [401, 249] width 169 height 14
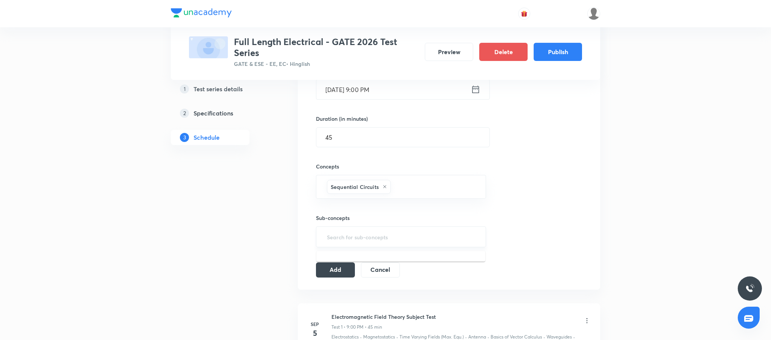
click at [358, 239] on input "text" at bounding box center [401, 237] width 151 height 14
type input ";"
click at [366, 273] on li "Shift Registers" at bounding box center [401, 274] width 169 height 14
click at [328, 275] on button "Add" at bounding box center [335, 271] width 39 height 15
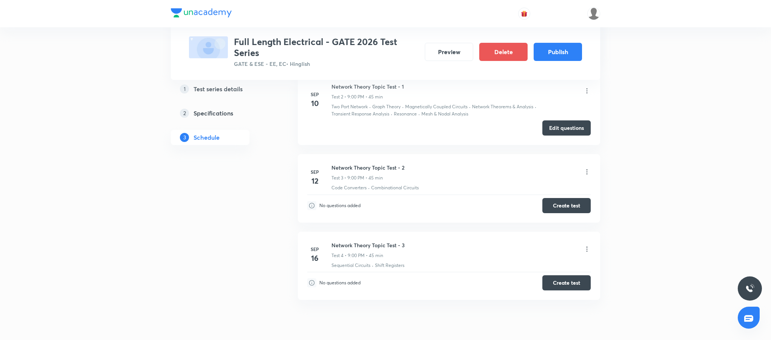
scroll to position [213, 0]
click at [569, 282] on button "Create test" at bounding box center [567, 282] width 48 height 15
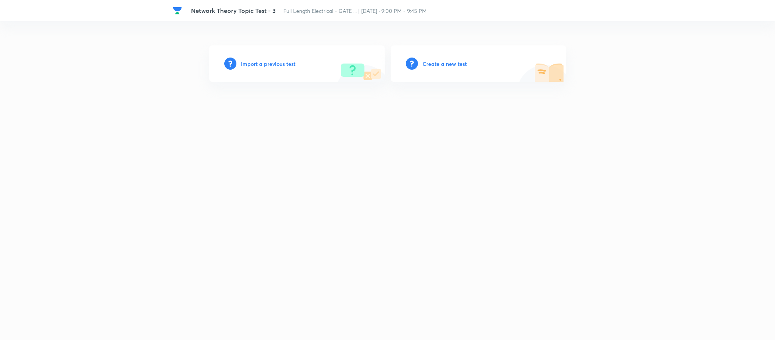
click at [283, 74] on div "Import a previous test" at bounding box center [296, 63] width 175 height 36
click at [261, 66] on h6 "Import a previous test" at bounding box center [268, 64] width 54 height 8
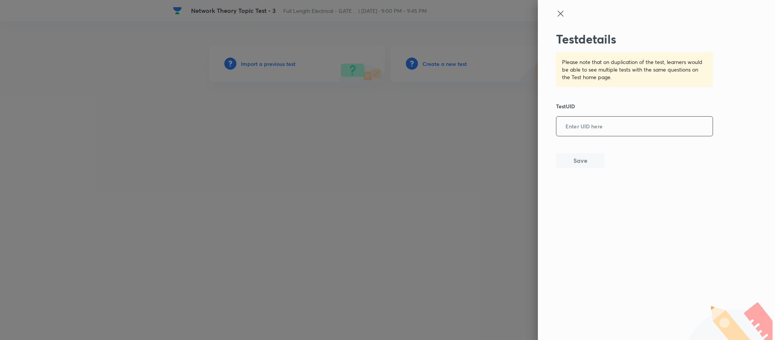
click at [622, 130] on input "text" at bounding box center [634, 126] width 156 height 19
paste input "LAU31Z3NGP"
type input "LAU31Z3NGP"
click at [574, 159] on button "Save" at bounding box center [580, 159] width 48 height 15
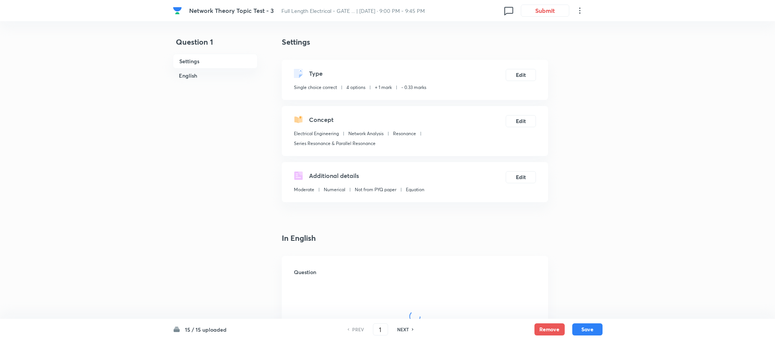
checkbox input "true"
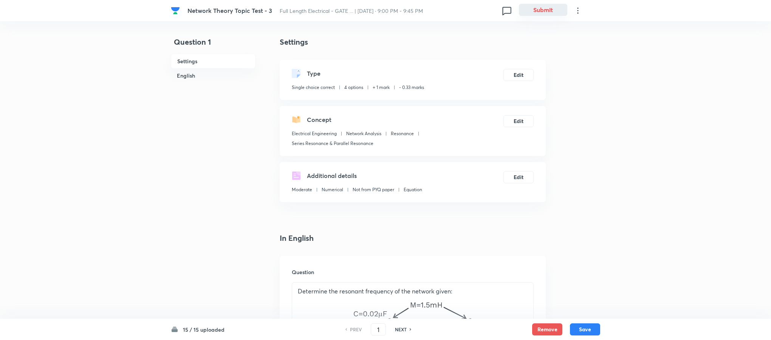
click at [538, 11] on button "Submit" at bounding box center [543, 10] width 48 height 12
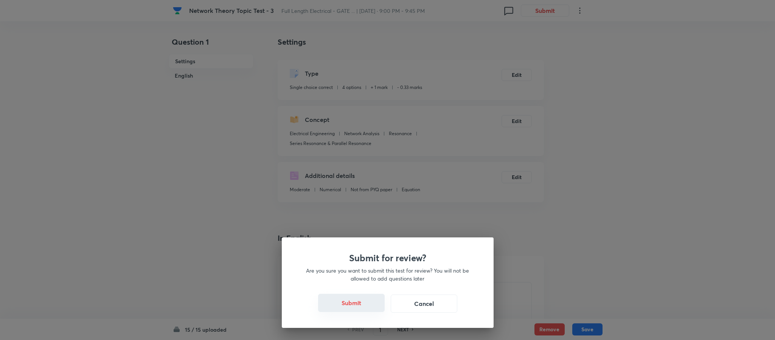
click at [362, 299] on button "Submit" at bounding box center [351, 302] width 67 height 18
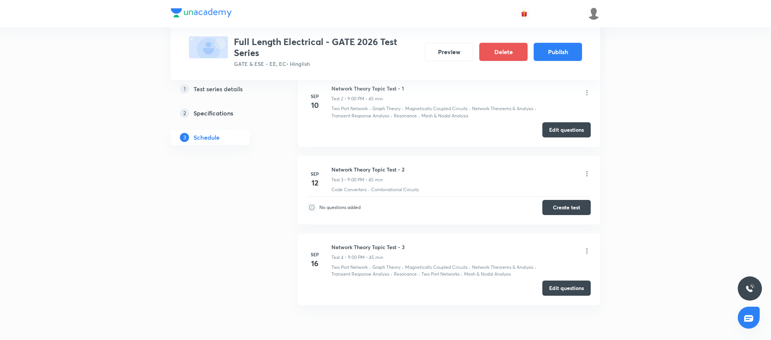
scroll to position [461, 0]
click at [552, 213] on button "Create test" at bounding box center [567, 207] width 48 height 15
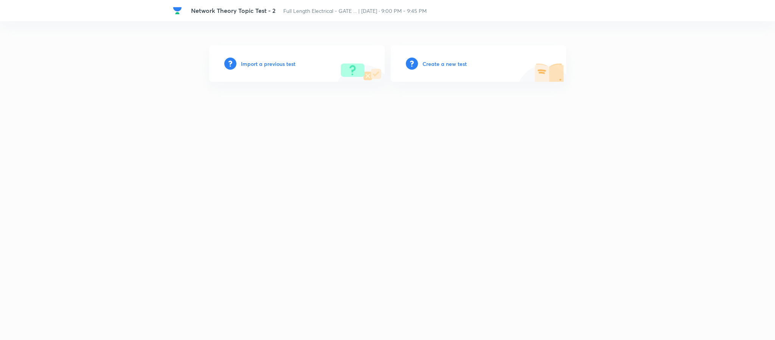
click at [282, 66] on h6 "Import a previous test" at bounding box center [268, 64] width 54 height 8
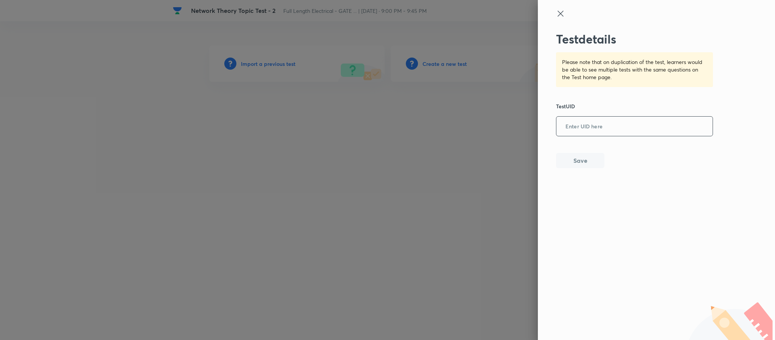
click at [608, 122] on input "text" at bounding box center [634, 126] width 156 height 19
paste input "242N7JOA25"
type input "242N7JOA25"
click at [592, 154] on button "Save" at bounding box center [580, 159] width 48 height 15
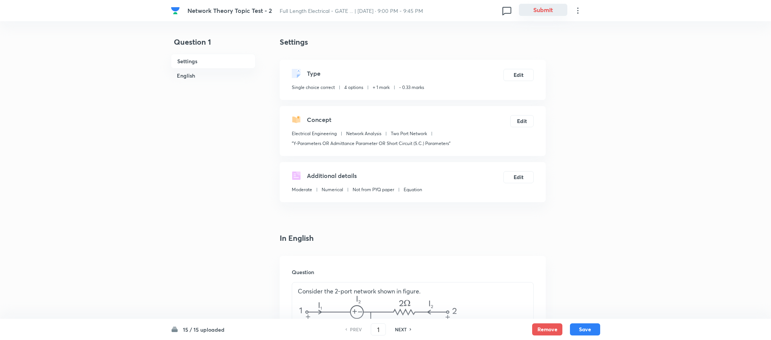
click at [546, 12] on button "Submit" at bounding box center [543, 10] width 48 height 12
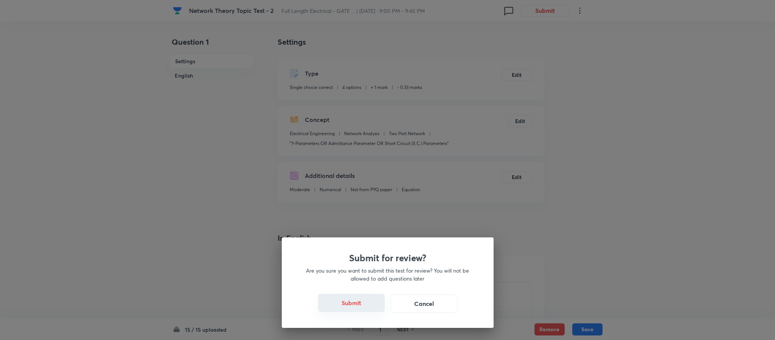
click at [367, 305] on button "Submit" at bounding box center [351, 302] width 67 height 18
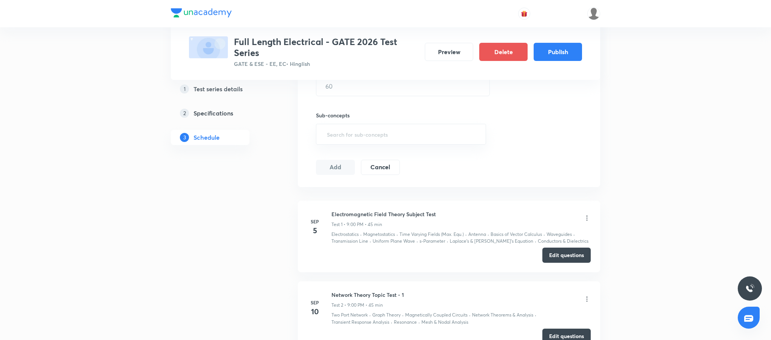
scroll to position [504, 0]
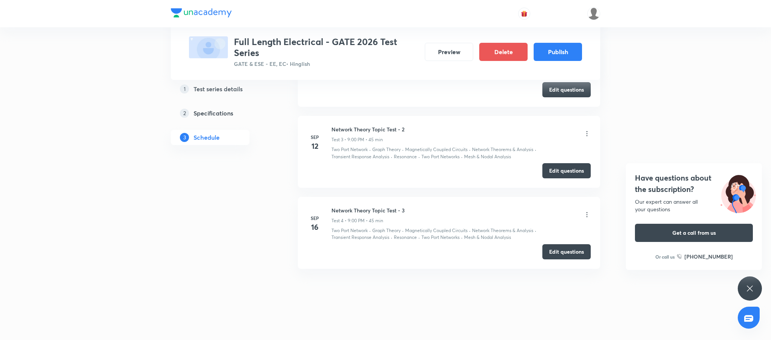
click at [743, 293] on div "Have questions about the subscription? Our expert can answer all your questions…" at bounding box center [750, 288] width 24 height 24
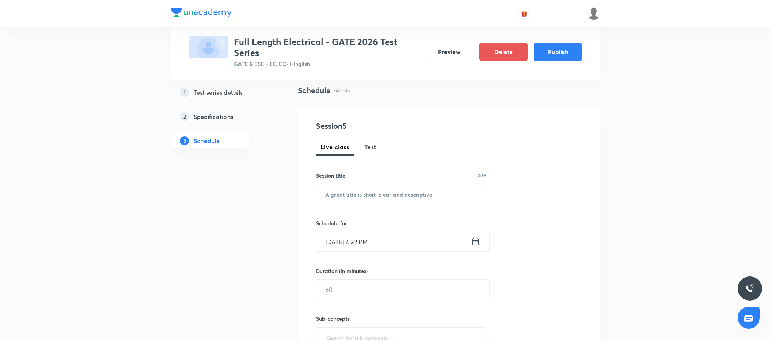
scroll to position [0, 0]
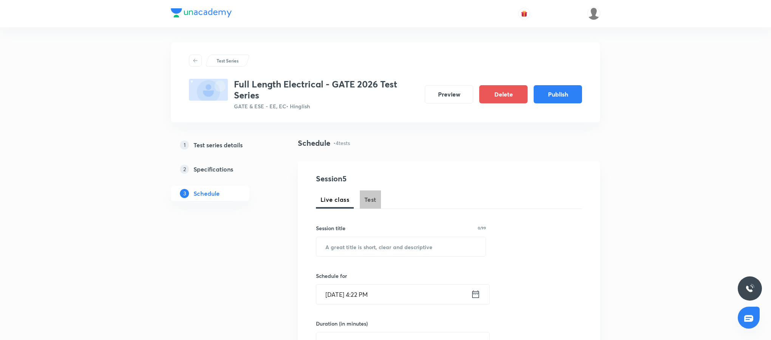
click at [374, 195] on span "Test" at bounding box center [371, 199] width 12 height 9
click at [379, 247] on input "text" at bounding box center [401, 246] width 169 height 19
paste input "Network Theory Subject Test"
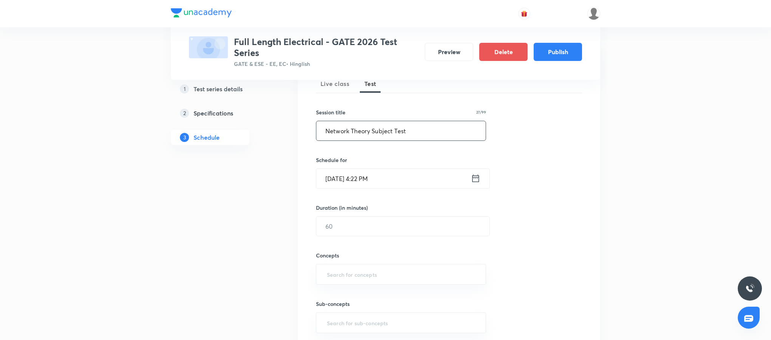
scroll to position [116, 0]
type input "Network Theory Subject Test"
click at [474, 174] on icon at bounding box center [475, 177] width 9 height 11
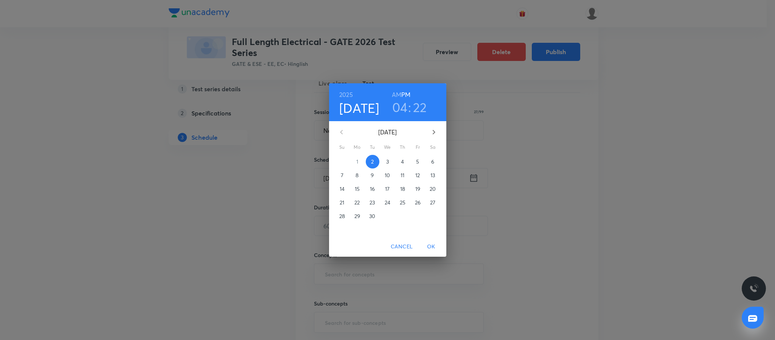
click at [421, 185] on span "19" at bounding box center [418, 189] width 14 height 8
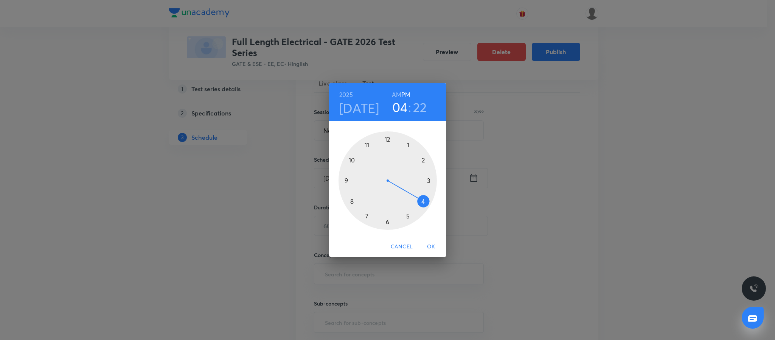
click at [344, 180] on div at bounding box center [387, 180] width 98 height 98
click at [388, 139] on div at bounding box center [387, 180] width 98 height 98
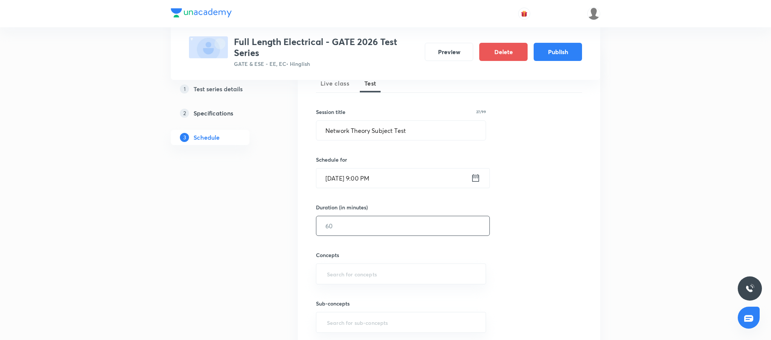
click at [383, 230] on input "text" at bounding box center [403, 225] width 173 height 19
type input "45"
click at [384, 270] on input "text" at bounding box center [401, 274] width 151 height 14
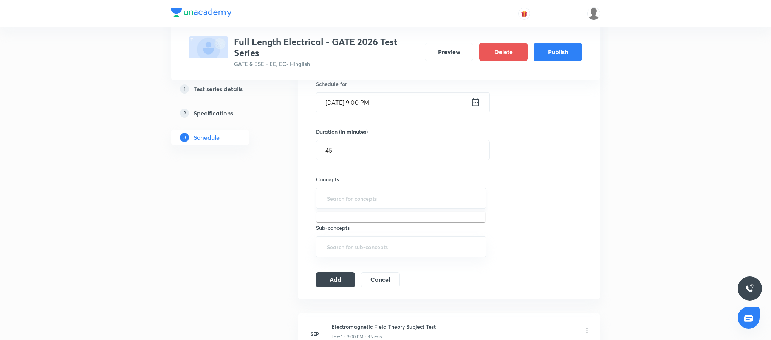
scroll to position [192, 0]
type input ";"
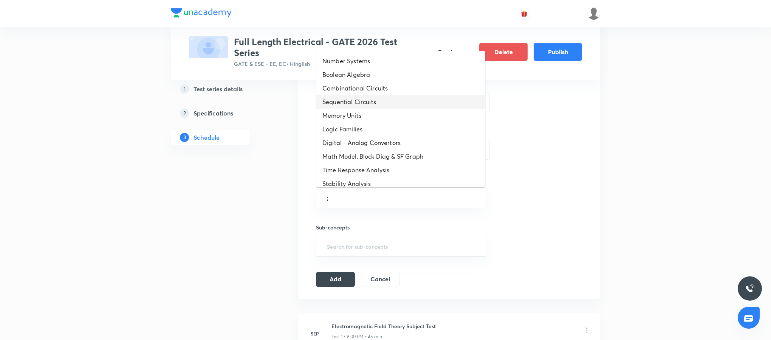
click at [373, 103] on li "Sequential Circuits" at bounding box center [401, 102] width 169 height 14
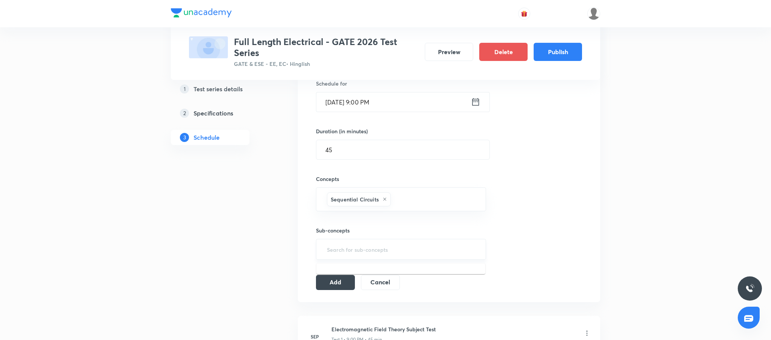
click at [360, 245] on input "text" at bounding box center [401, 249] width 151 height 14
type input ";"
click at [360, 286] on li "Shift Registers" at bounding box center [401, 287] width 169 height 14
click at [328, 283] on button "Add" at bounding box center [335, 284] width 39 height 15
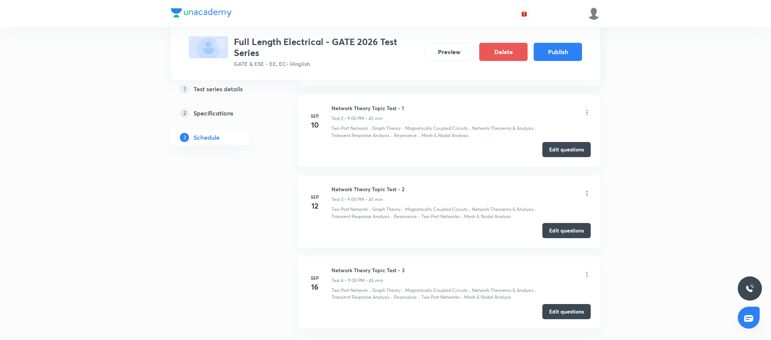
scroll to position [331, 0]
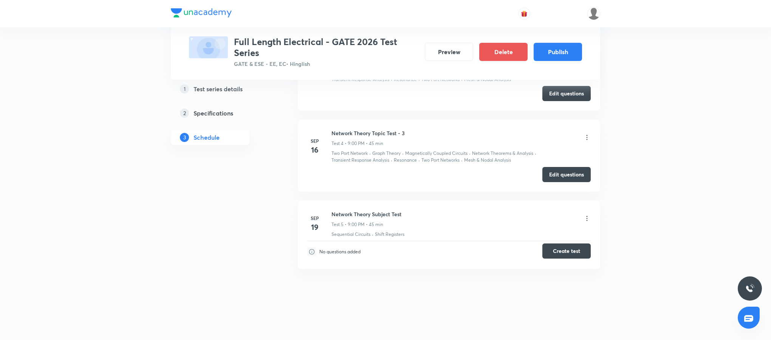
click at [580, 250] on button "Create test" at bounding box center [567, 250] width 48 height 15
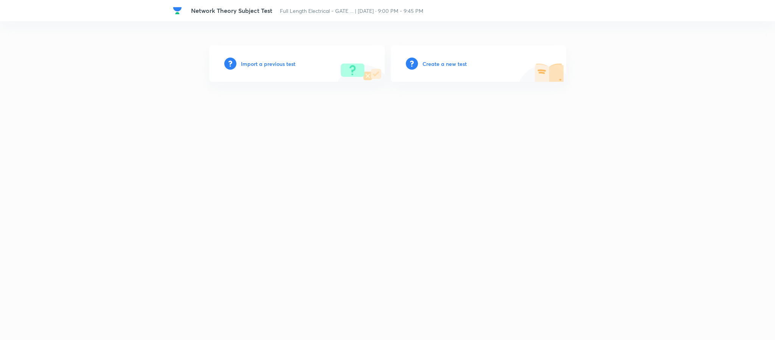
click at [288, 67] on div "Import a previous test" at bounding box center [296, 63] width 175 height 36
click at [267, 65] on h6 "Import a previous test" at bounding box center [268, 64] width 54 height 8
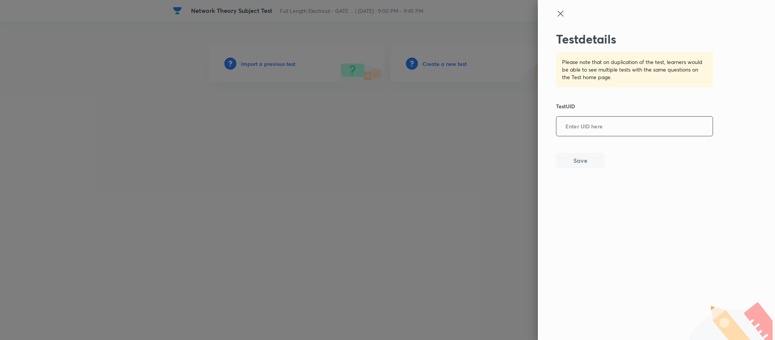
click at [584, 117] on input "text" at bounding box center [634, 126] width 156 height 19
paste input "7RYE8HFPT1"
type input "7RYE8HFPT1"
click at [577, 164] on button "Save" at bounding box center [580, 159] width 48 height 15
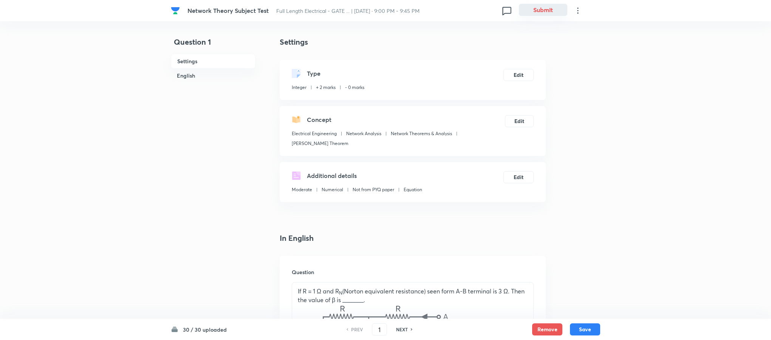
click at [537, 11] on button "Submit" at bounding box center [543, 10] width 48 height 12
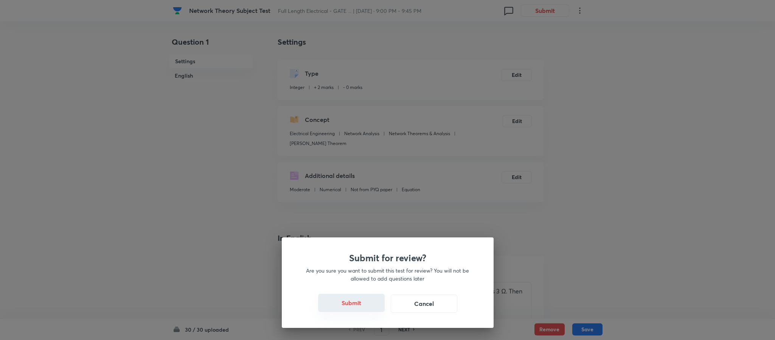
click at [356, 298] on button "Submit" at bounding box center [351, 302] width 67 height 18
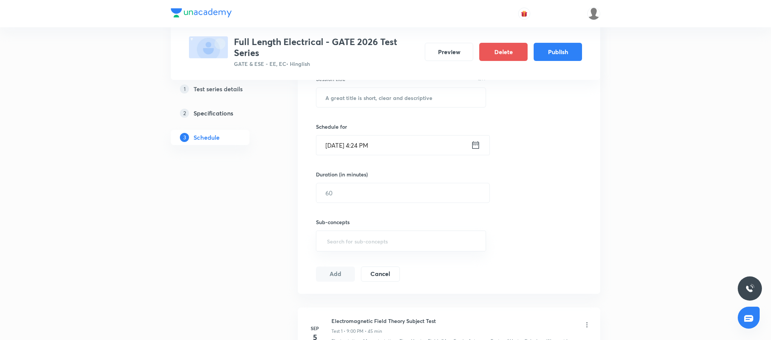
scroll to position [146, 0]
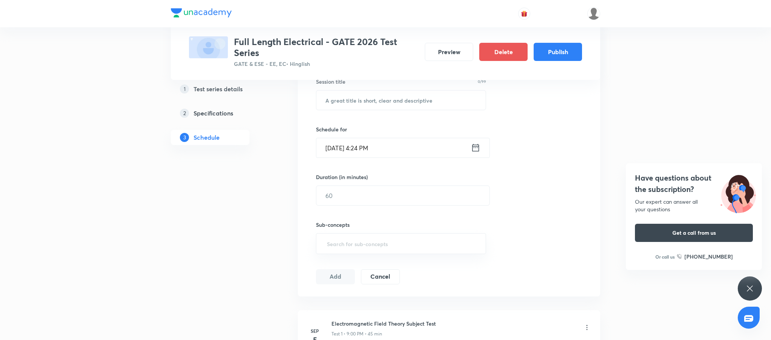
click at [759, 286] on div "Have questions about the subscription? Our expert can answer all your questions…" at bounding box center [750, 288] width 24 height 24
